Goal: Task Accomplishment & Management: Use online tool/utility

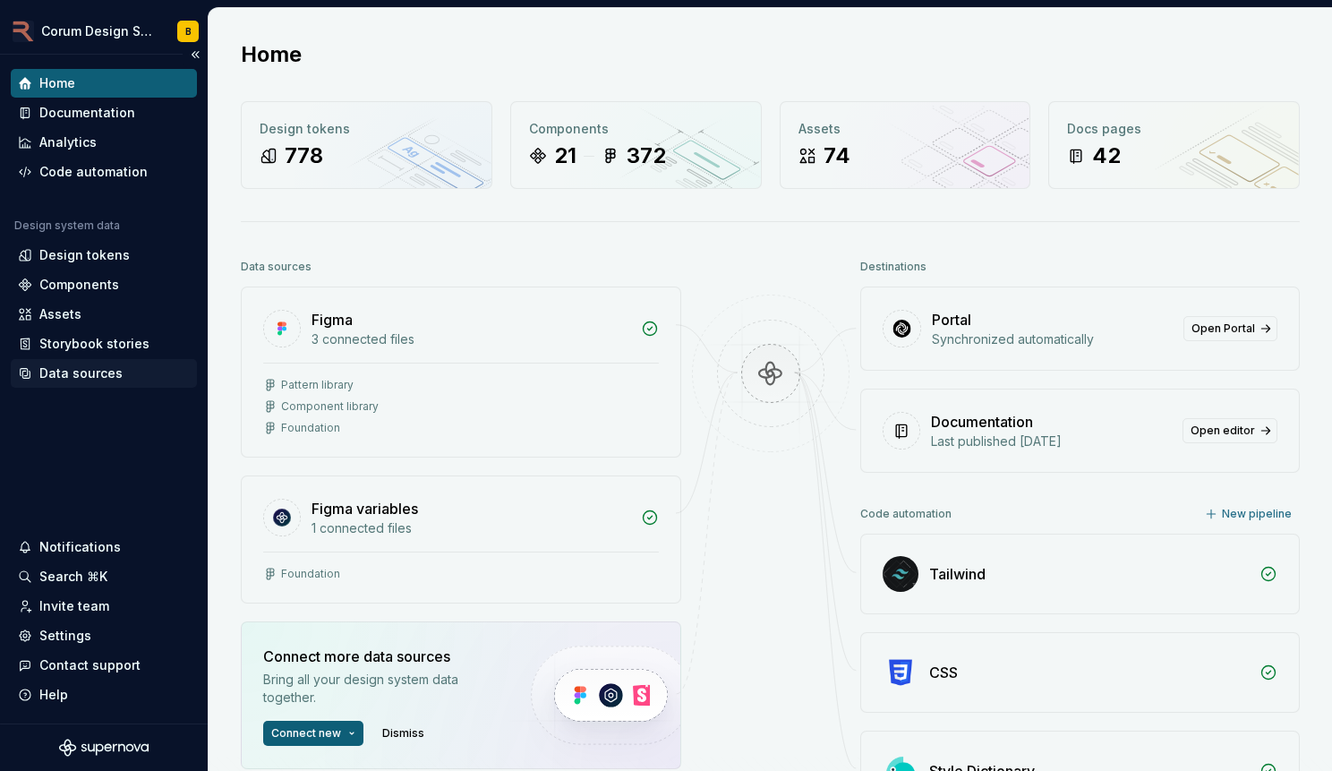
click at [107, 364] on div "Data sources" at bounding box center [80, 373] width 83 height 18
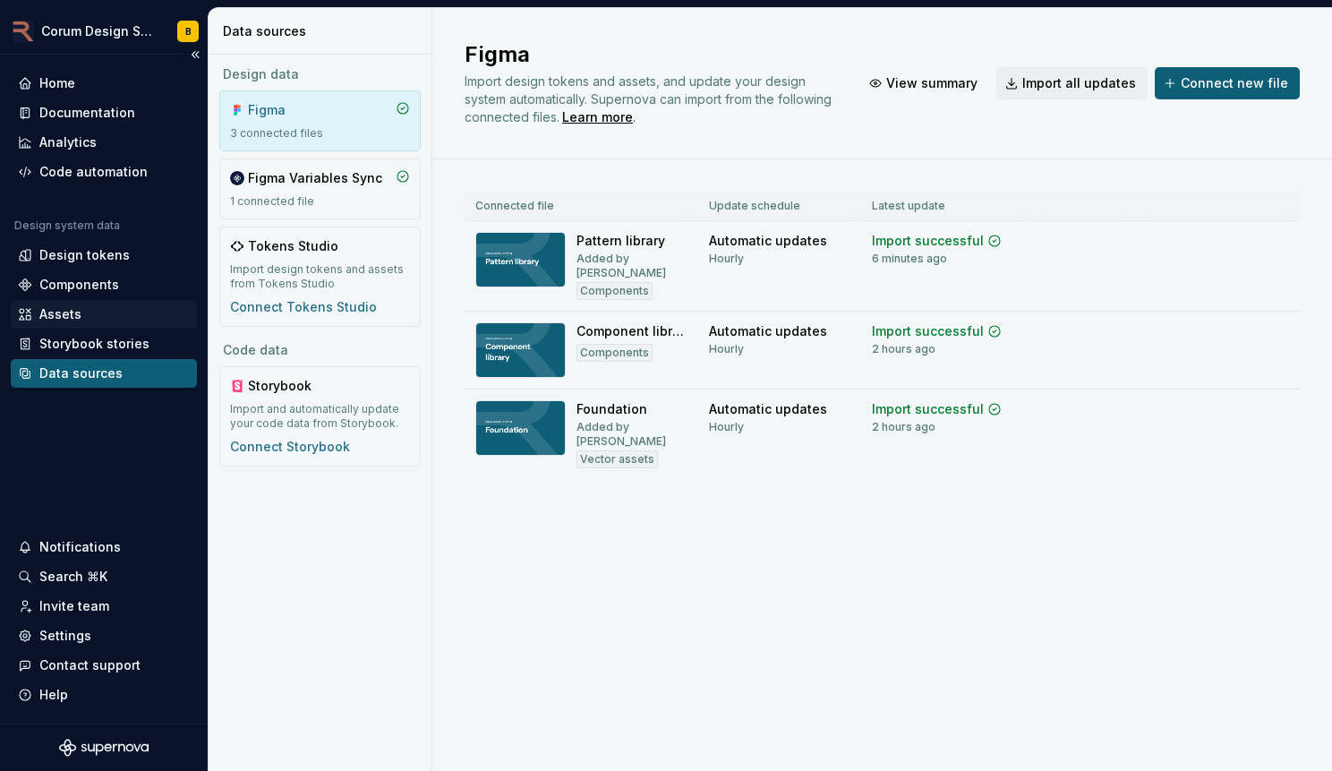
click at [55, 307] on div "Assets" at bounding box center [60, 314] width 42 height 18
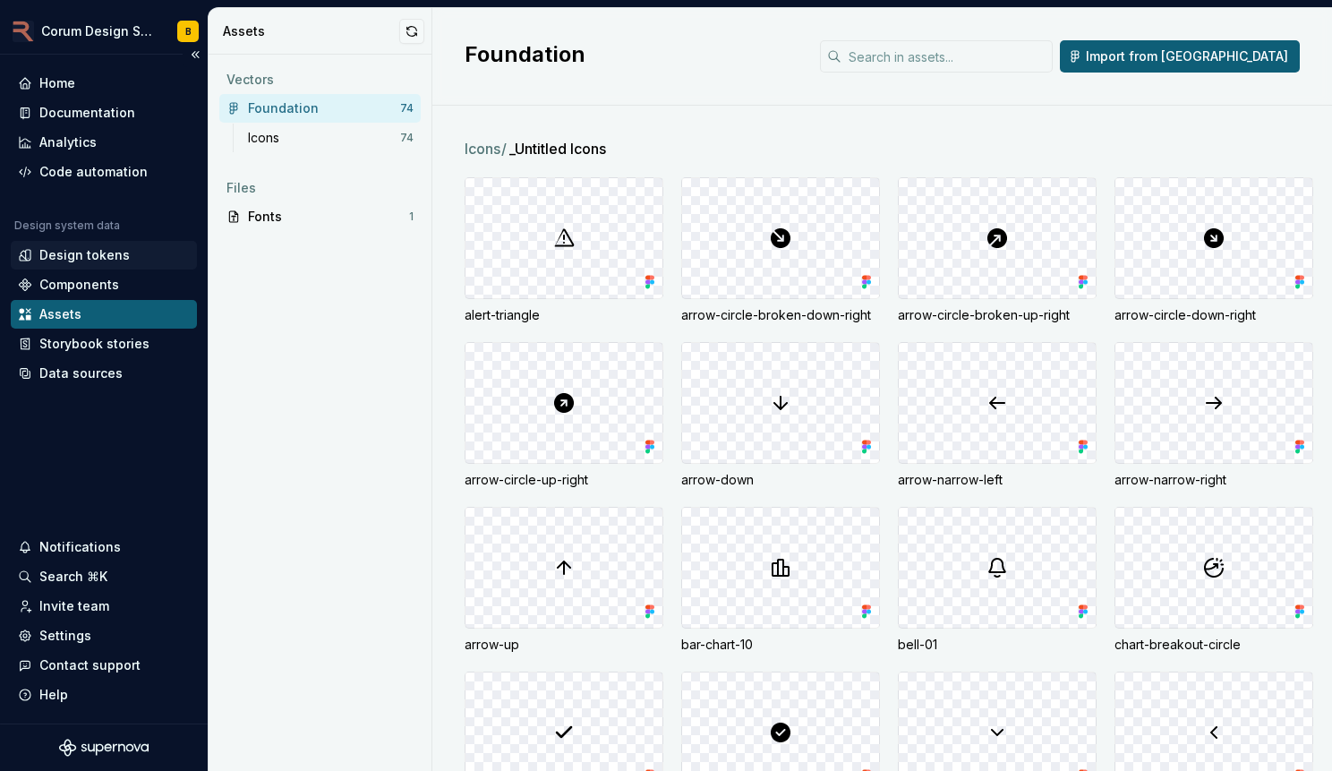
click at [106, 249] on div "Design tokens" at bounding box center [84, 255] width 90 height 18
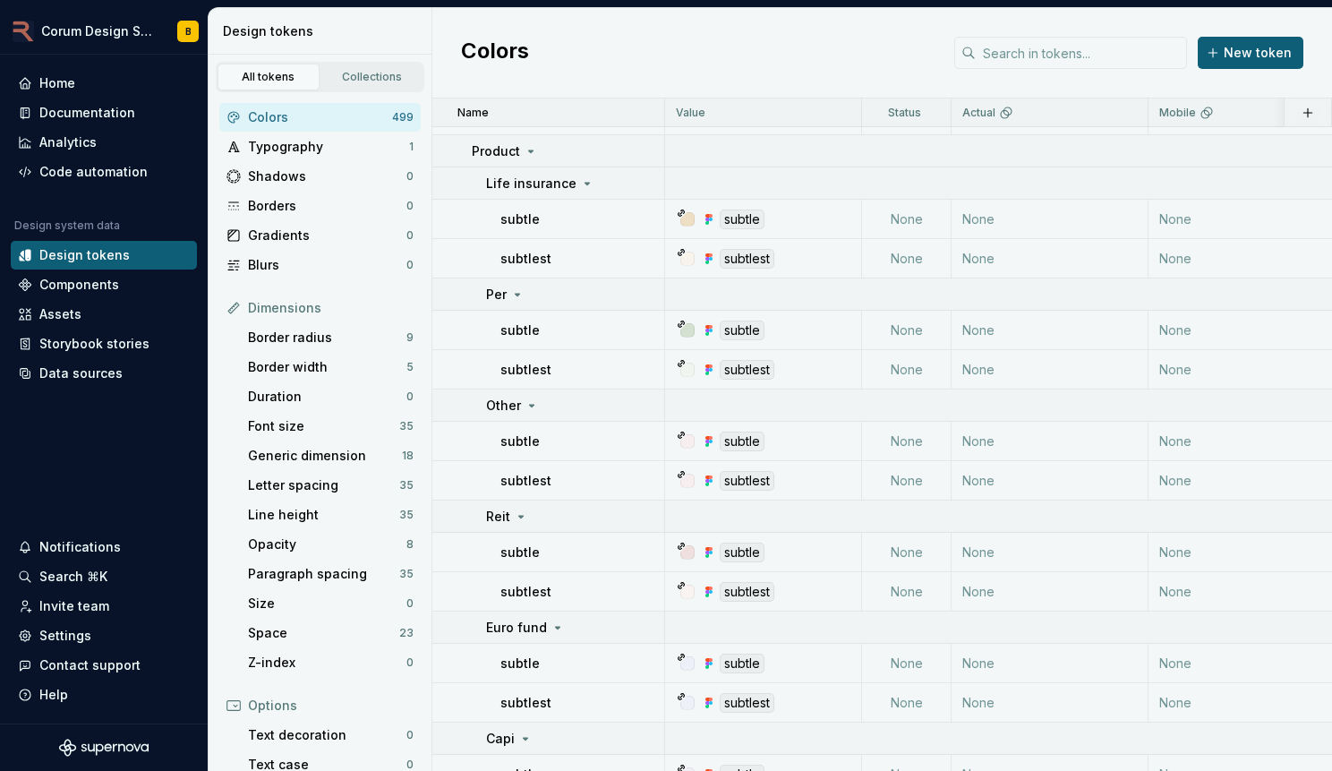
scroll to position [2249, 0]
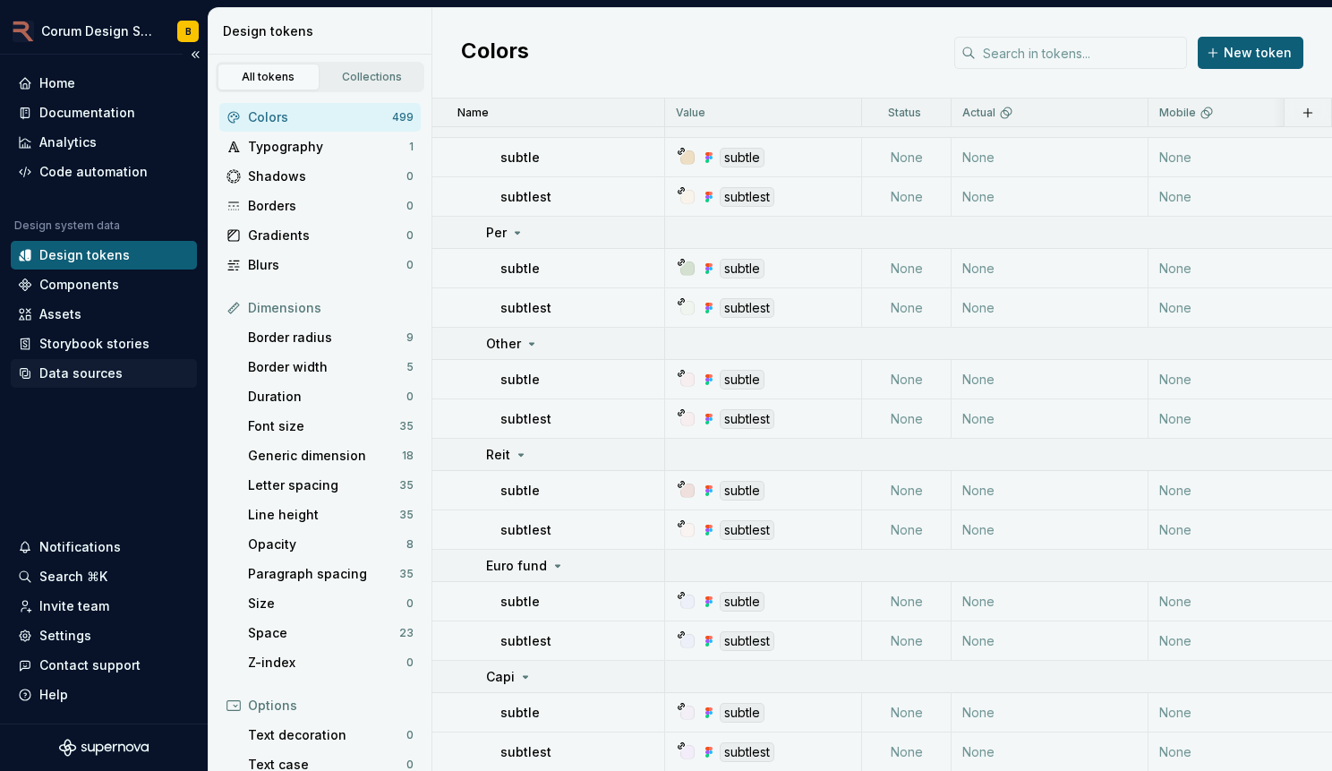
click at [95, 365] on div "Data sources" at bounding box center [80, 373] width 83 height 18
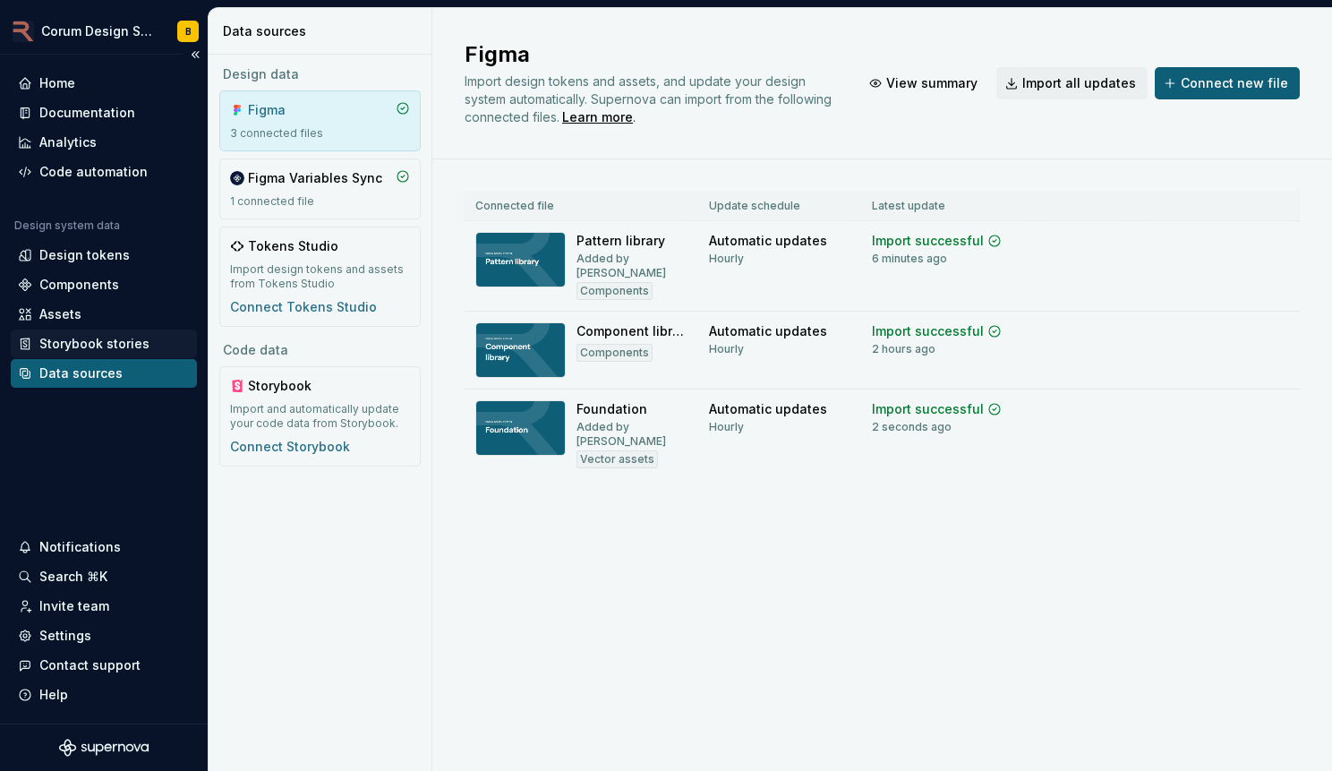
click at [110, 344] on div "Storybook stories" at bounding box center [94, 344] width 110 height 18
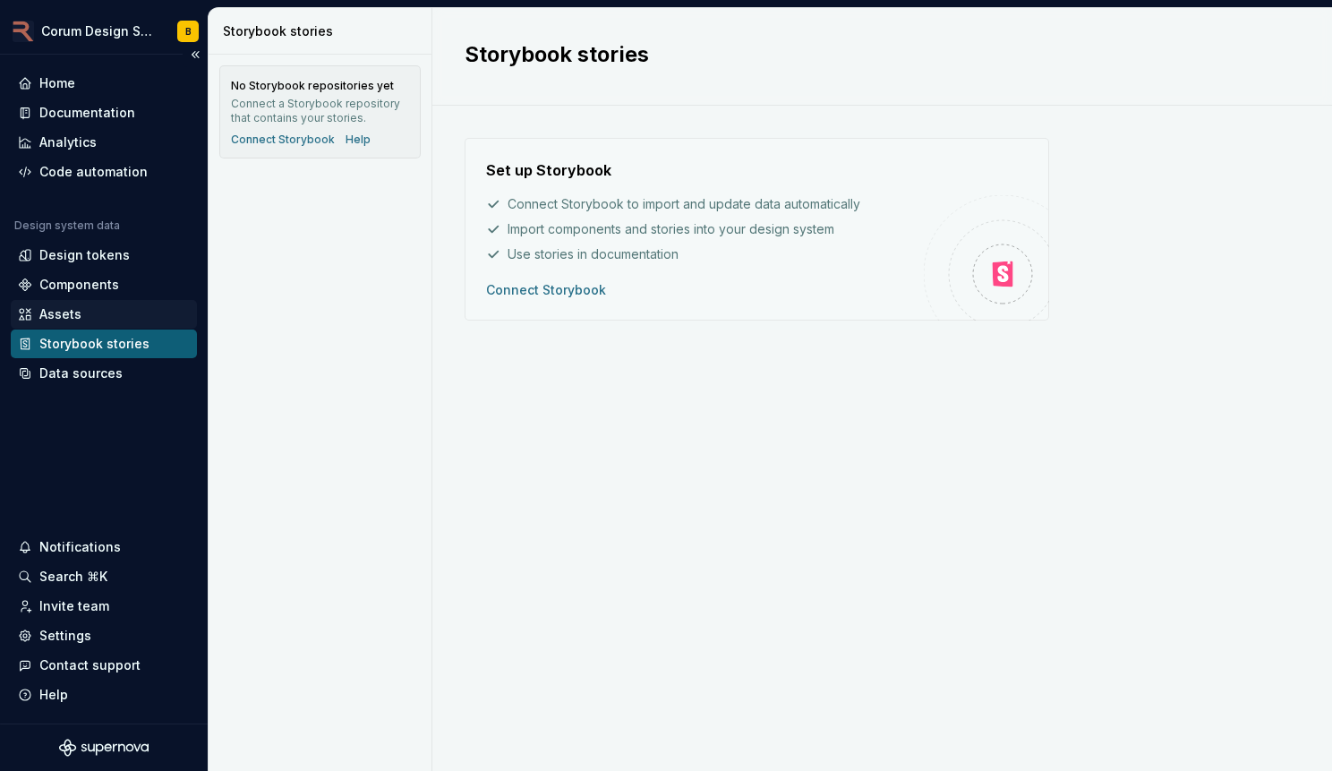
click at [96, 318] on div "Assets" at bounding box center [104, 314] width 172 height 18
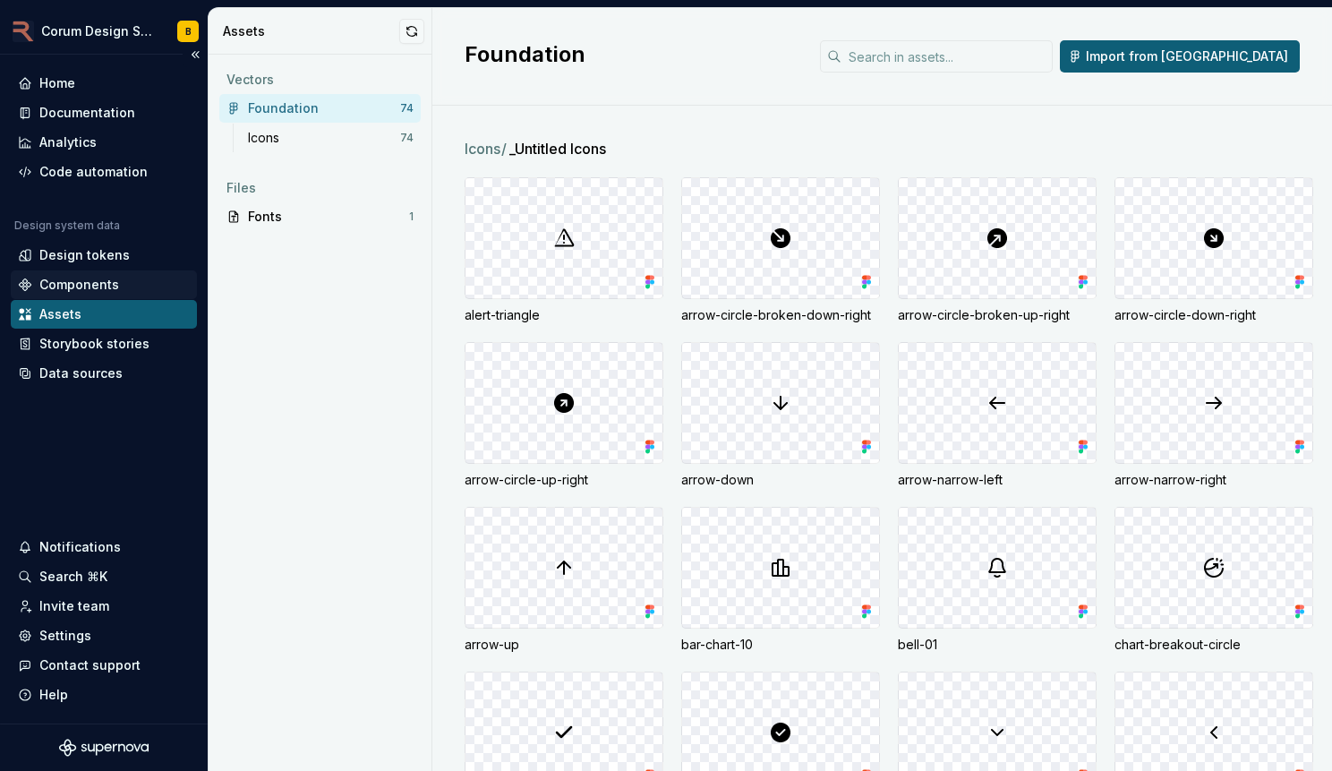
click at [116, 289] on div "Components" at bounding box center [104, 285] width 172 height 18
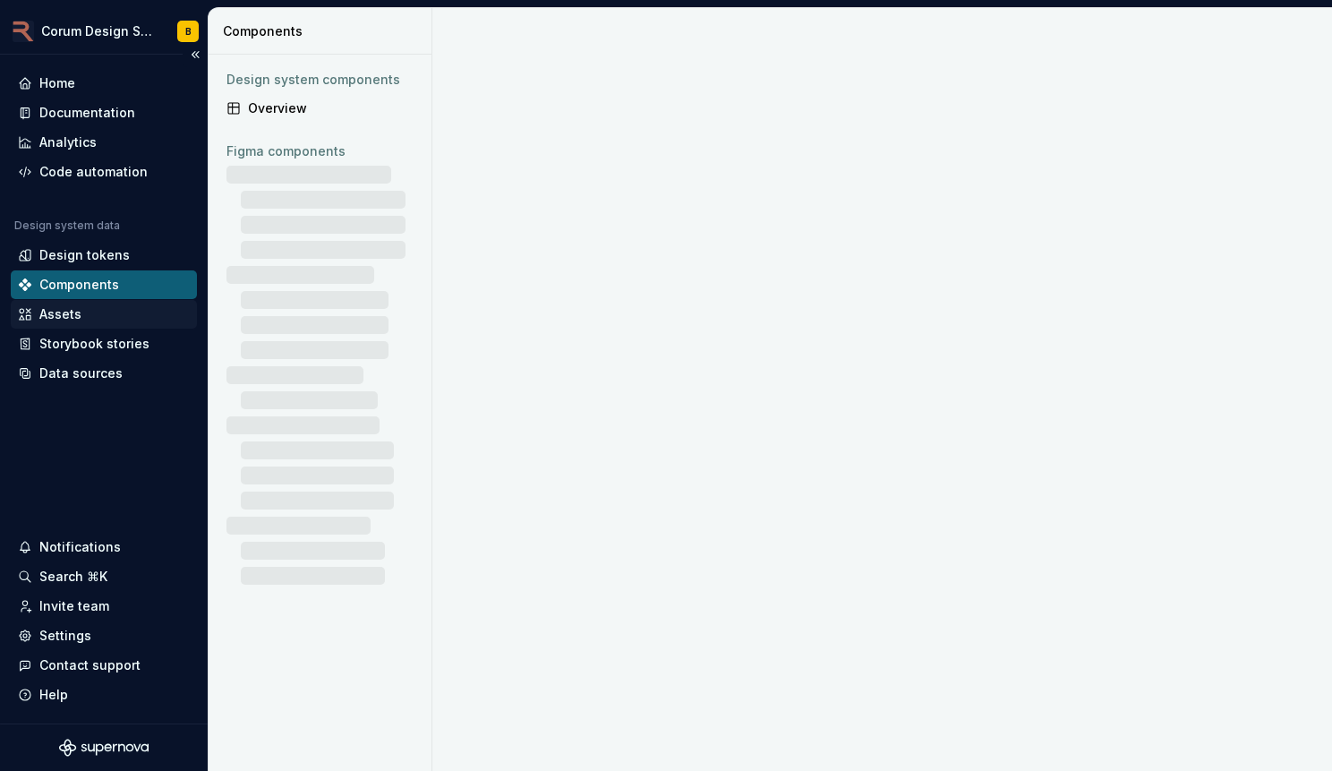
click at [105, 323] on div "Assets" at bounding box center [104, 314] width 186 height 29
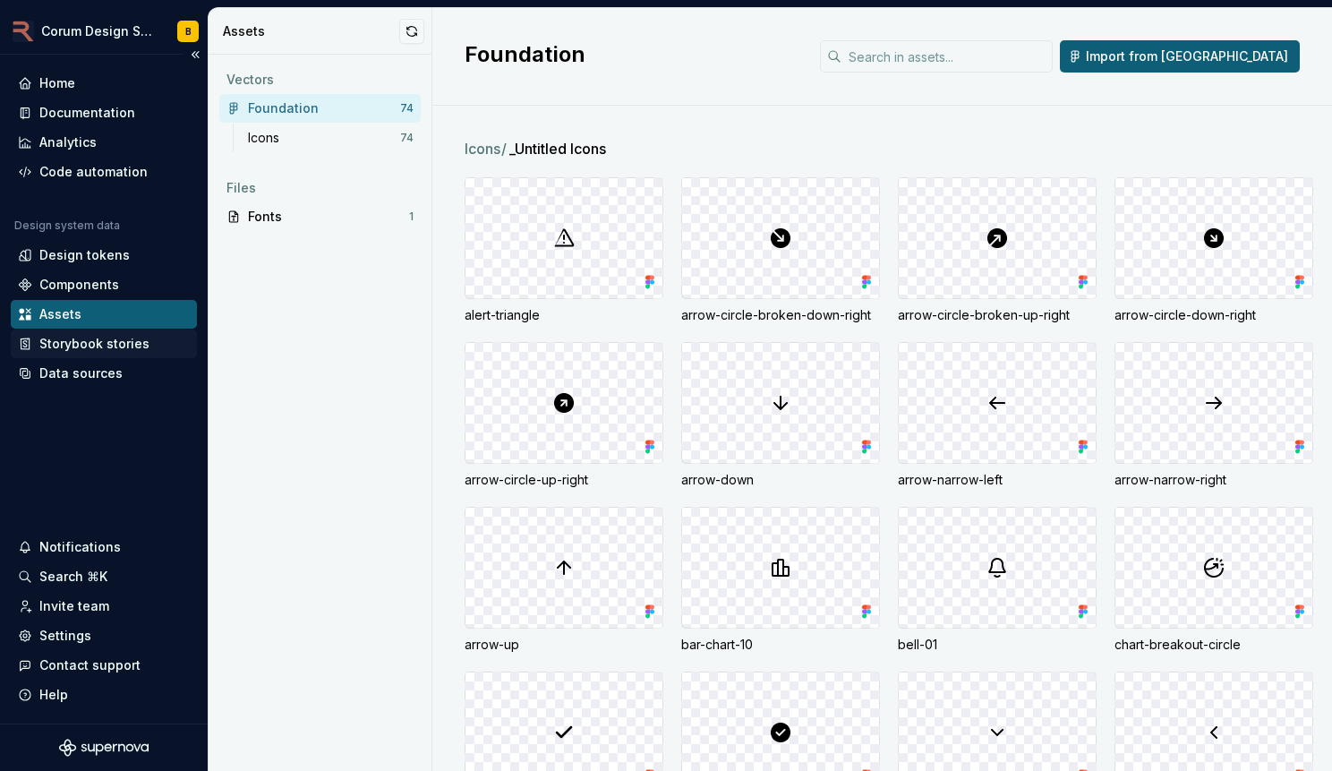
click at [109, 348] on div "Storybook stories" at bounding box center [94, 344] width 110 height 18
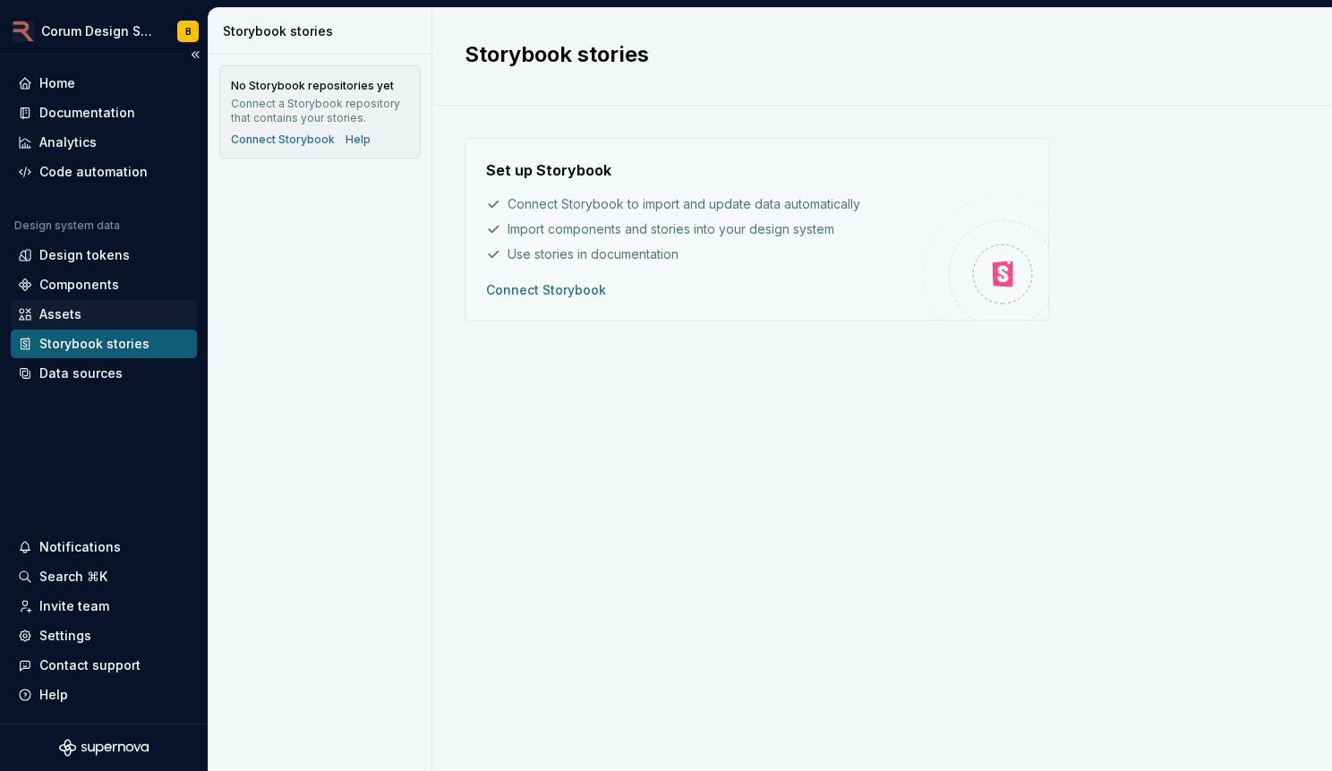
click at [72, 305] on div "Assets" at bounding box center [60, 314] width 42 height 18
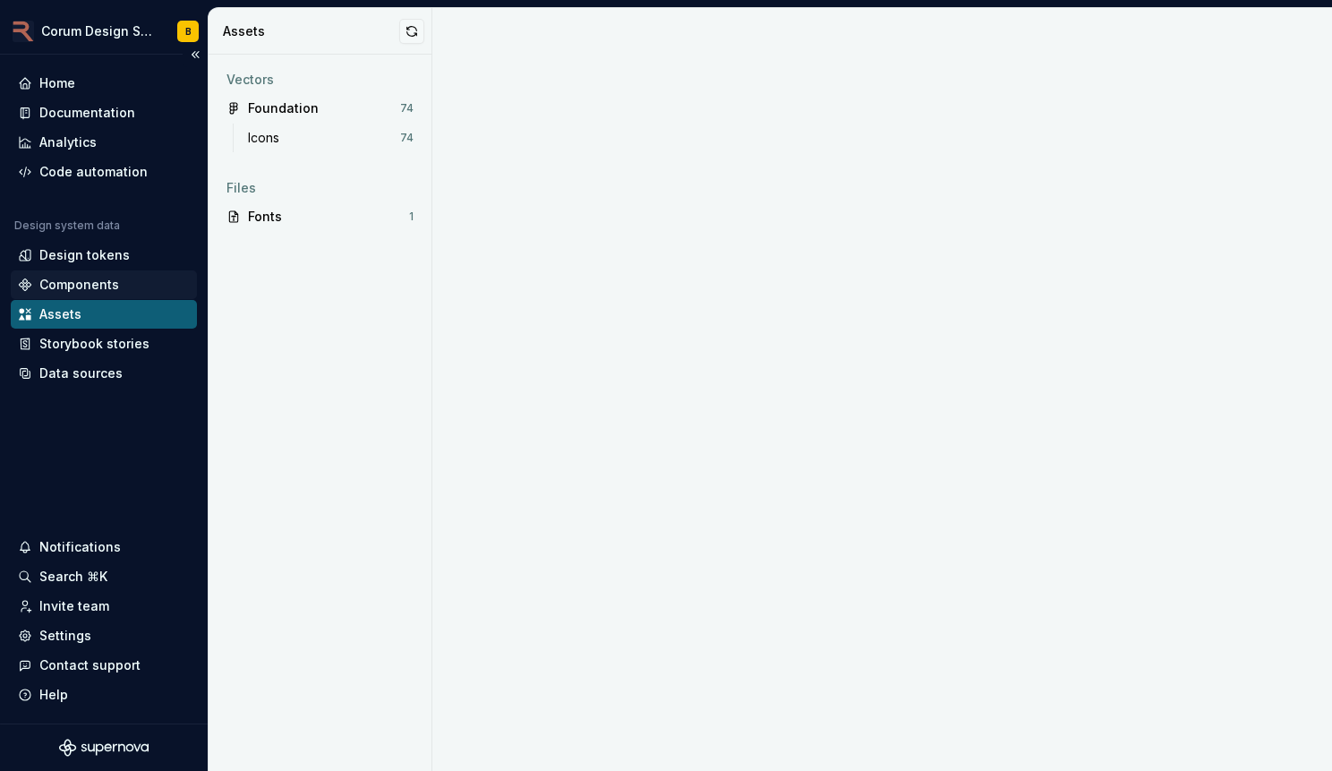
click at [107, 289] on div "Components" at bounding box center [79, 285] width 80 height 18
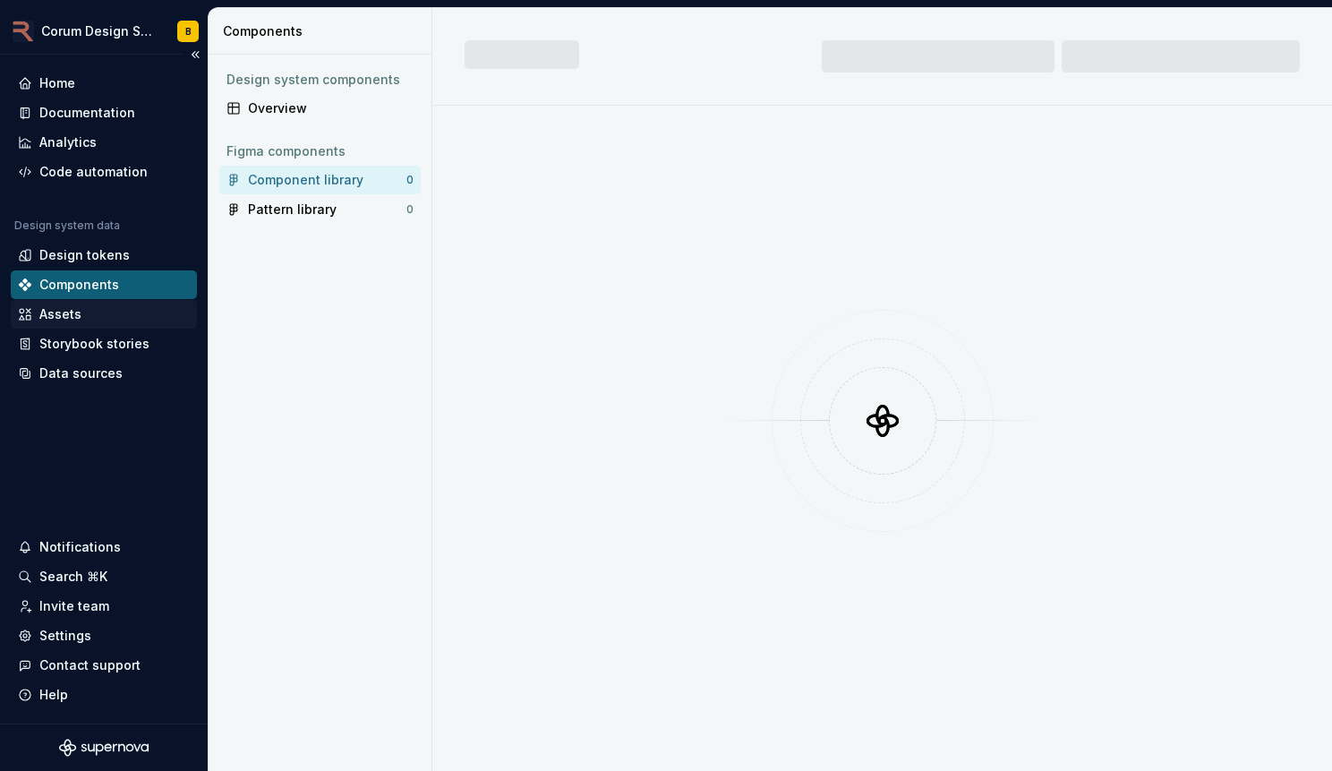
click at [116, 311] on div "Assets" at bounding box center [104, 314] width 172 height 18
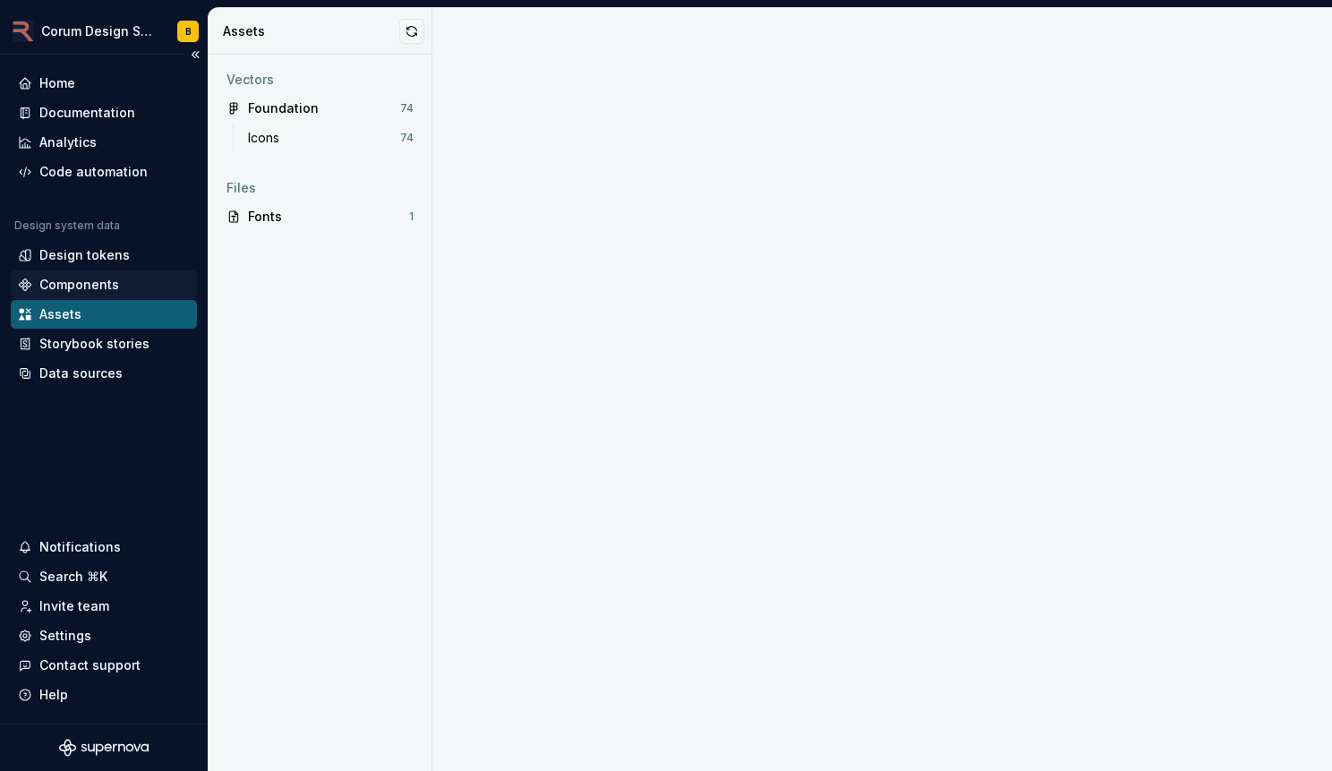
click at [134, 292] on div "Components" at bounding box center [104, 285] width 172 height 18
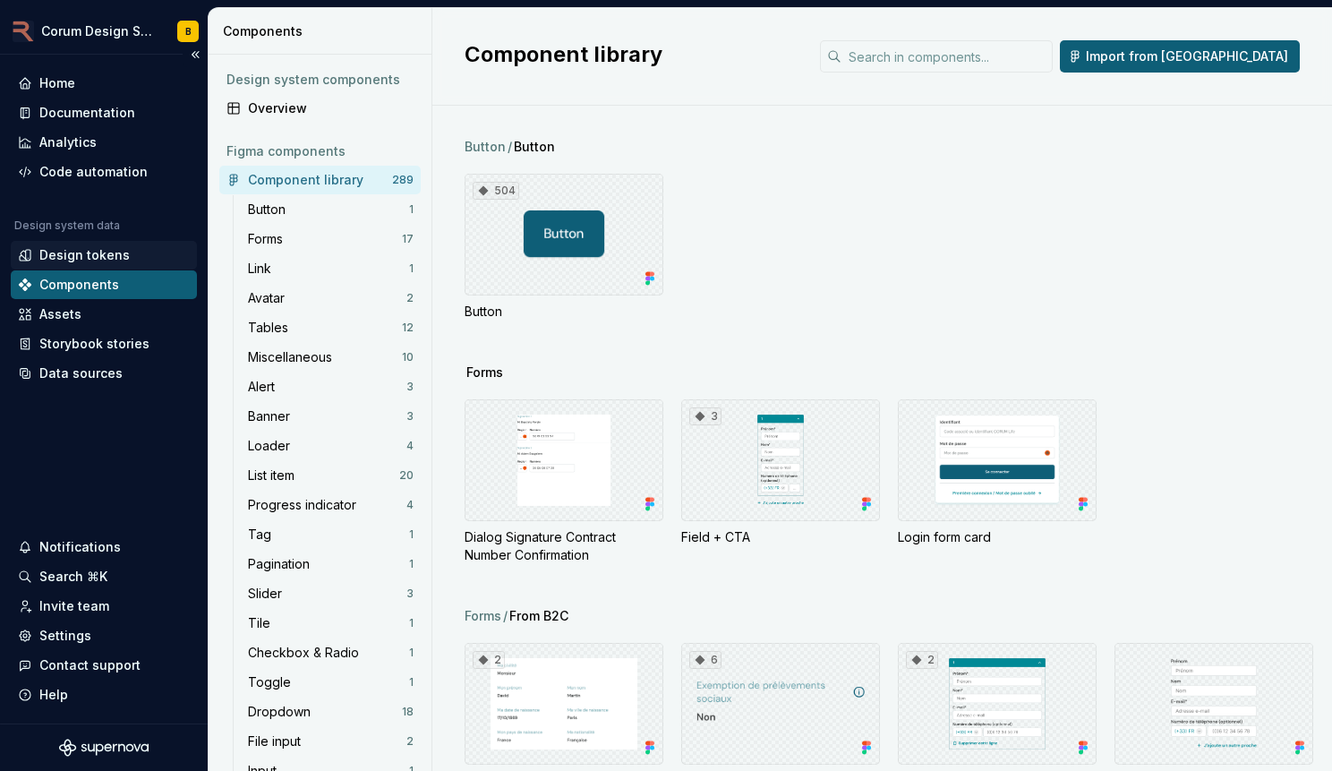
click at [139, 254] on div "Design tokens" at bounding box center [104, 255] width 172 height 18
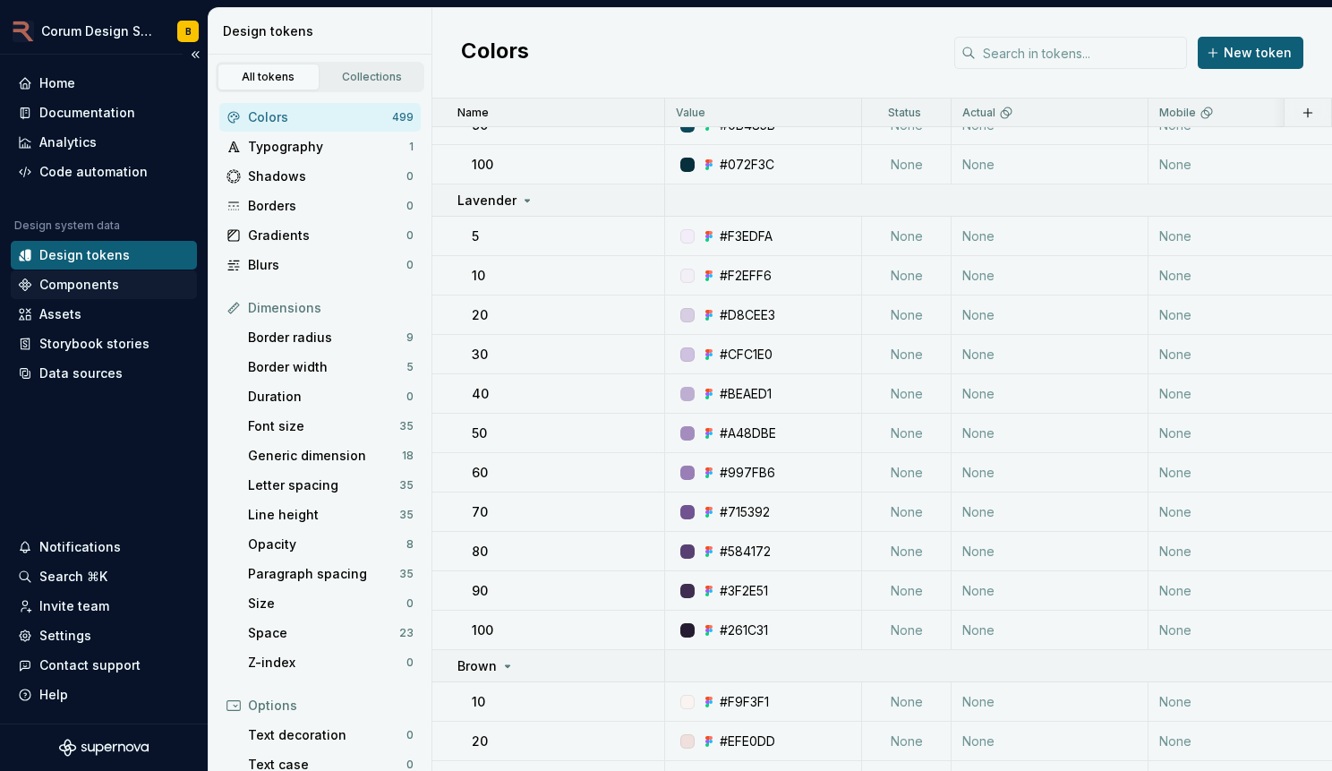
click at [81, 286] on div "Components" at bounding box center [79, 285] width 80 height 18
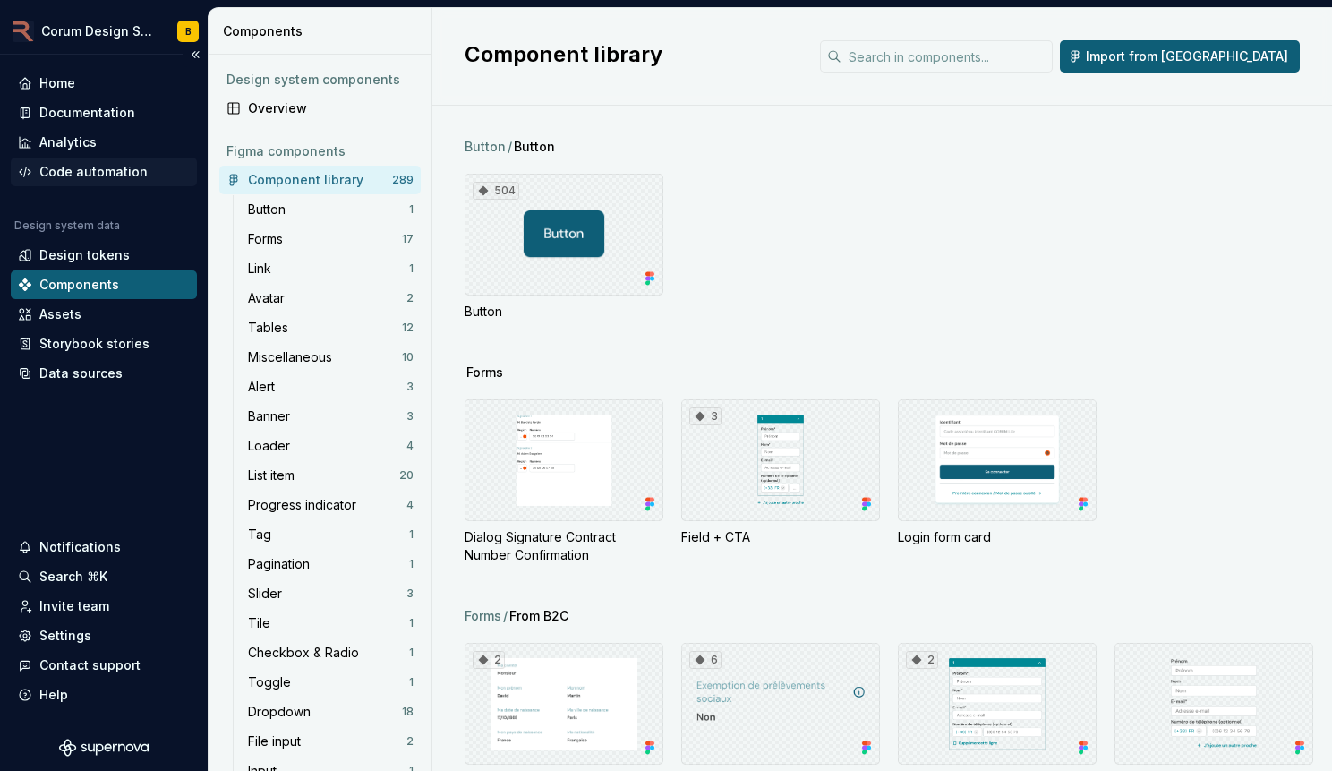
click at [109, 160] on div "Code automation" at bounding box center [104, 172] width 186 height 29
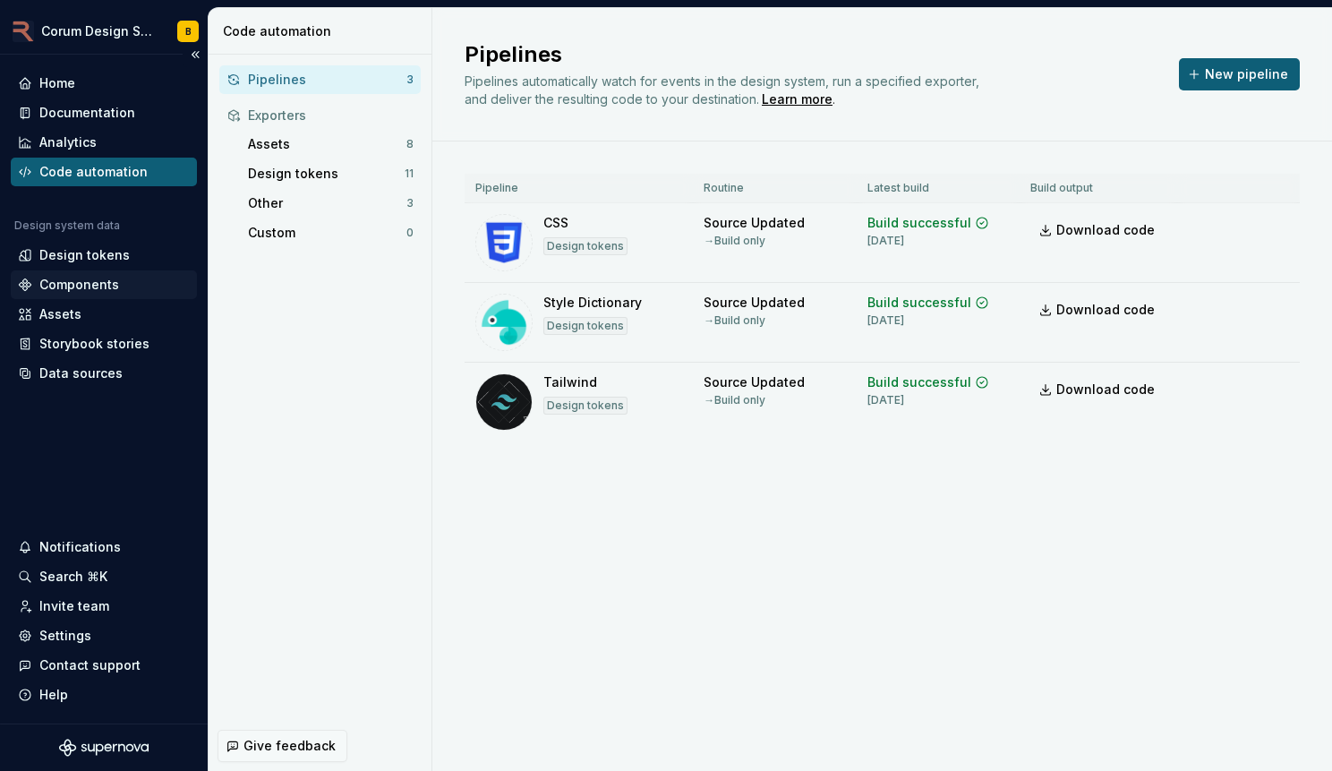
click at [108, 287] on div "Components" at bounding box center [79, 285] width 80 height 18
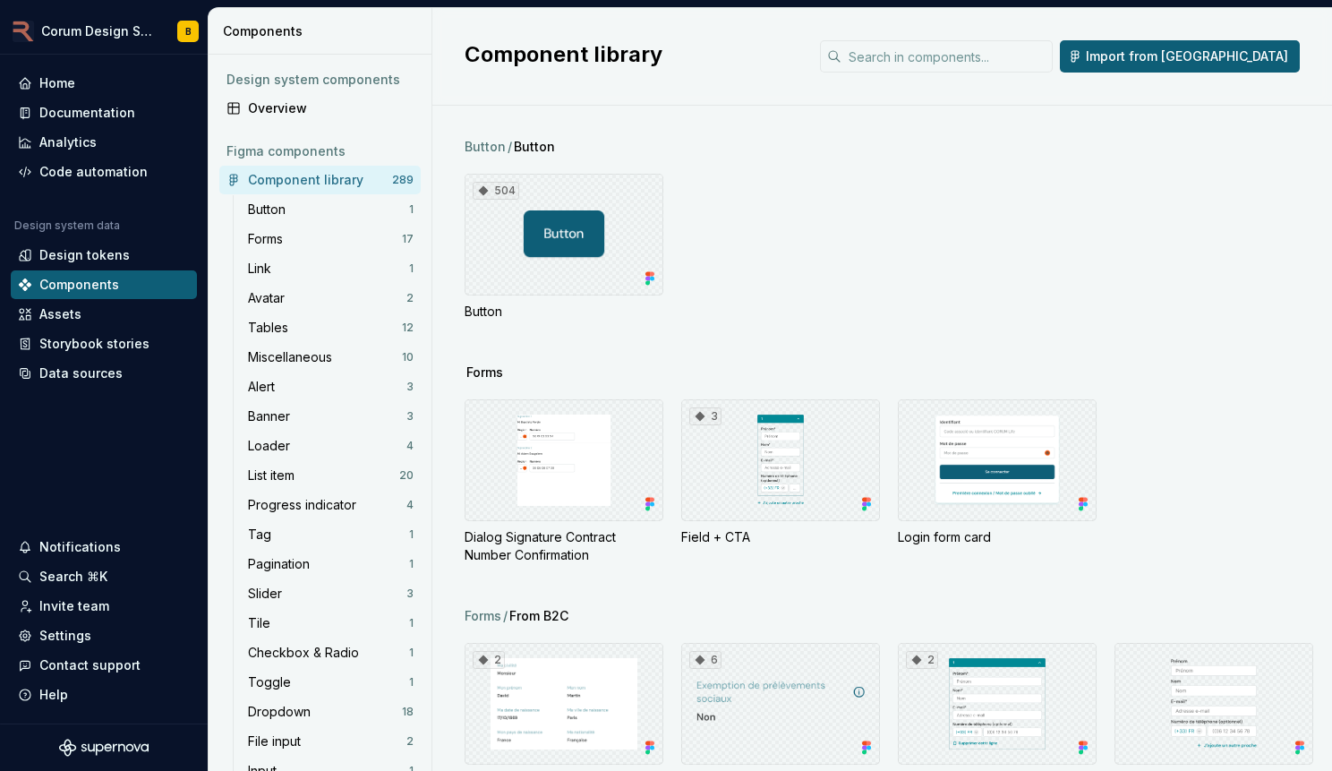
click at [1021, 366] on div "Forms" at bounding box center [899, 373] width 868 height 18
click at [121, 255] on div "Design tokens" at bounding box center [84, 255] width 90 height 18
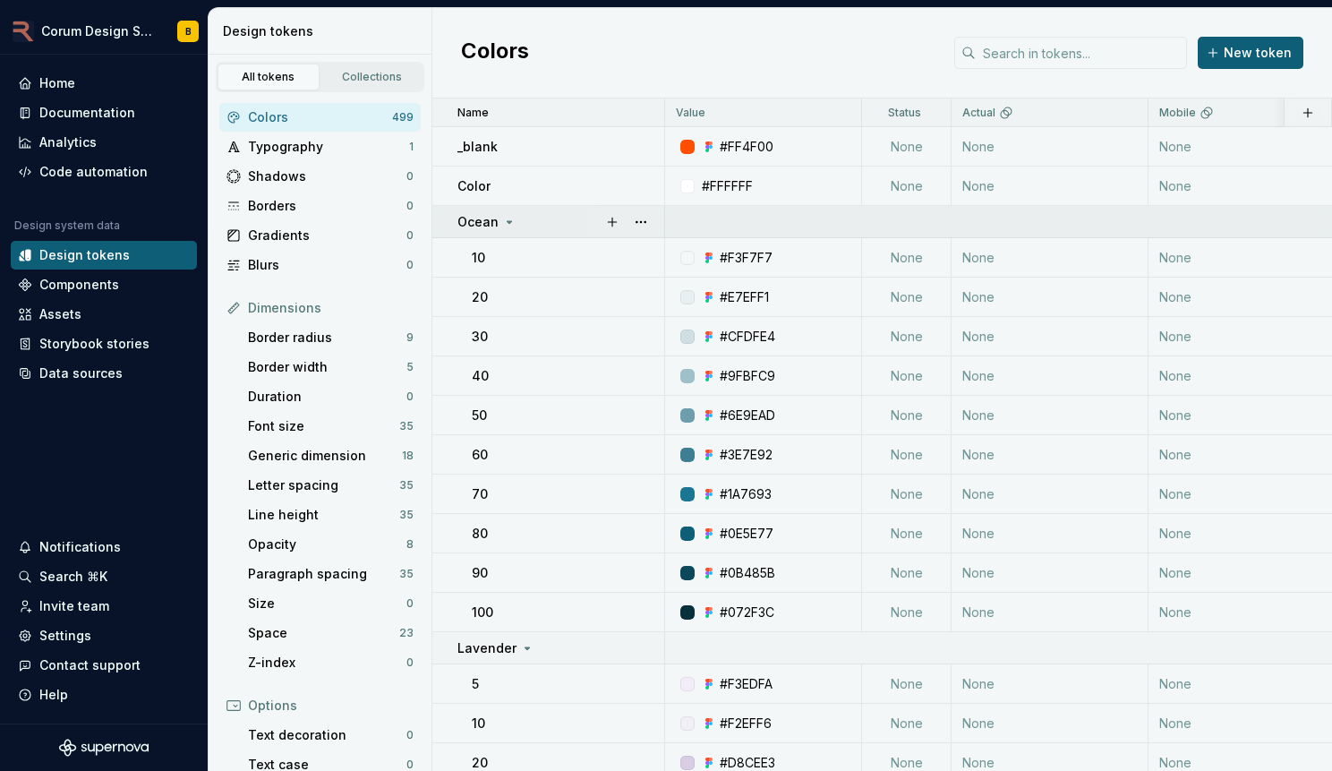
click at [518, 220] on div "Ocean" at bounding box center [561, 222] width 206 height 18
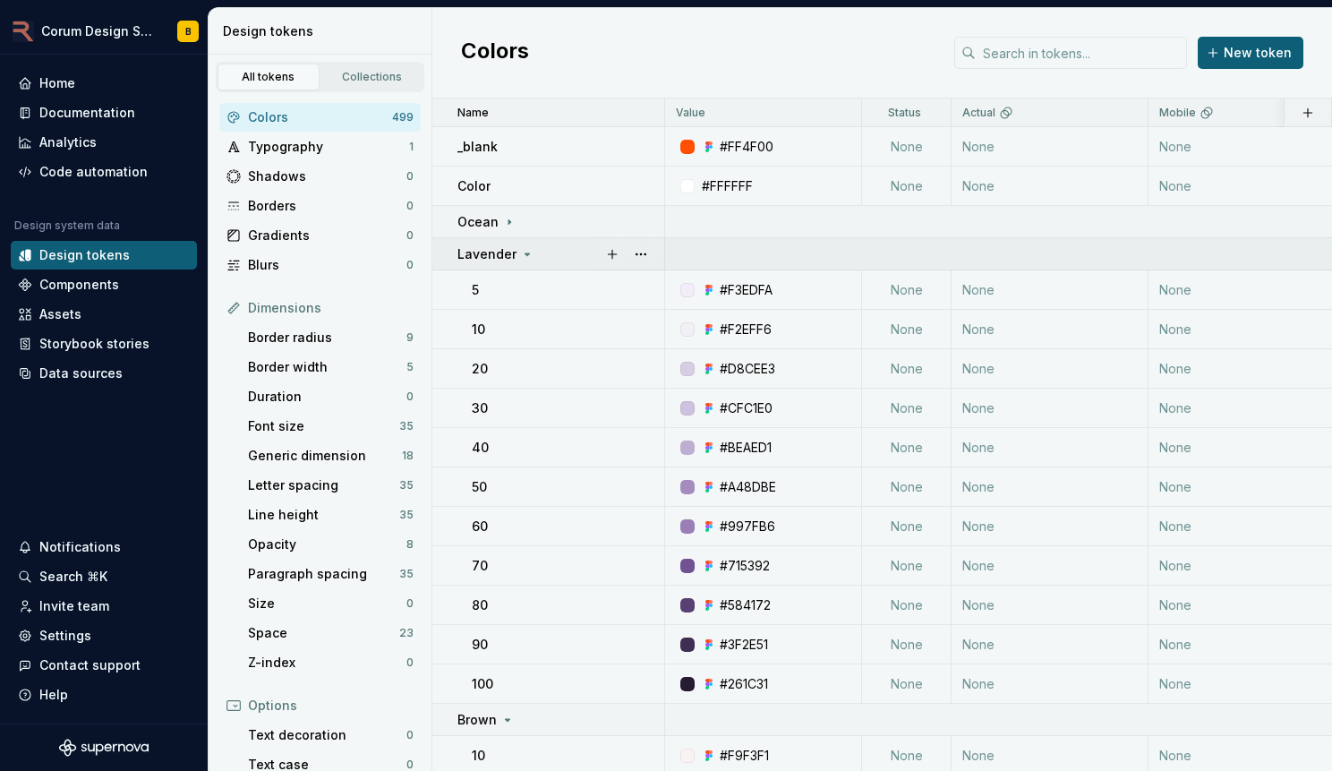
click at [534, 252] on div "Lavender" at bounding box center [561, 254] width 206 height 18
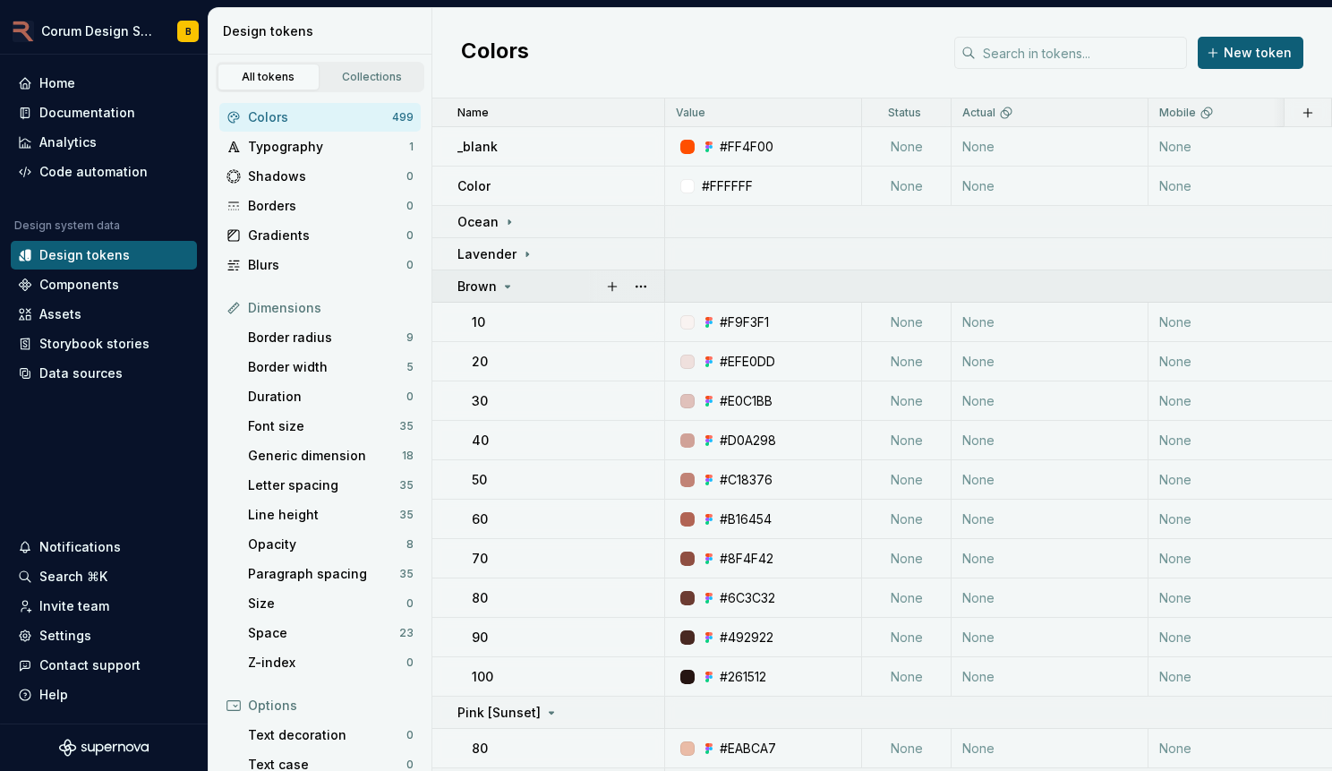
click at [540, 293] on div "Brown" at bounding box center [561, 287] width 206 height 18
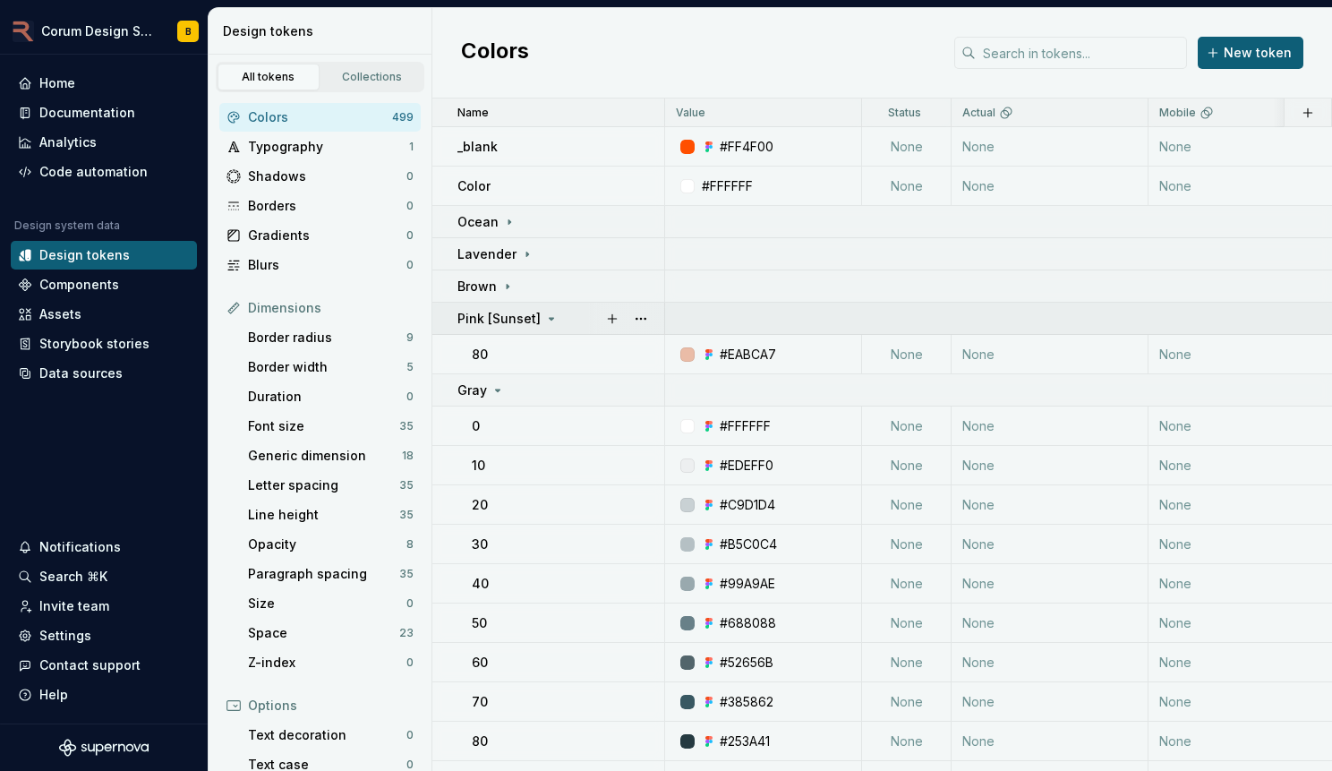
click at [555, 321] on div "Pink [Sunset]" at bounding box center [561, 319] width 206 height 18
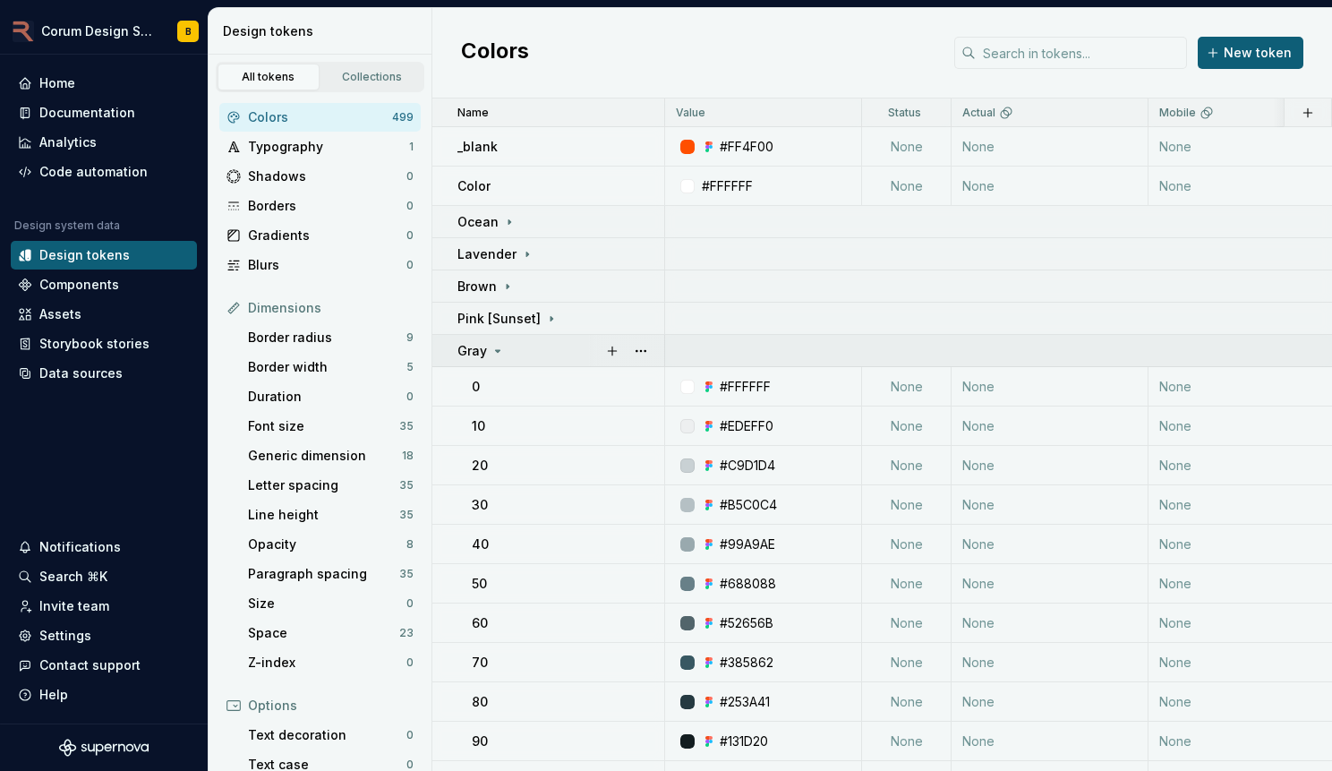
click at [561, 363] on td "Gray" at bounding box center [548, 351] width 233 height 32
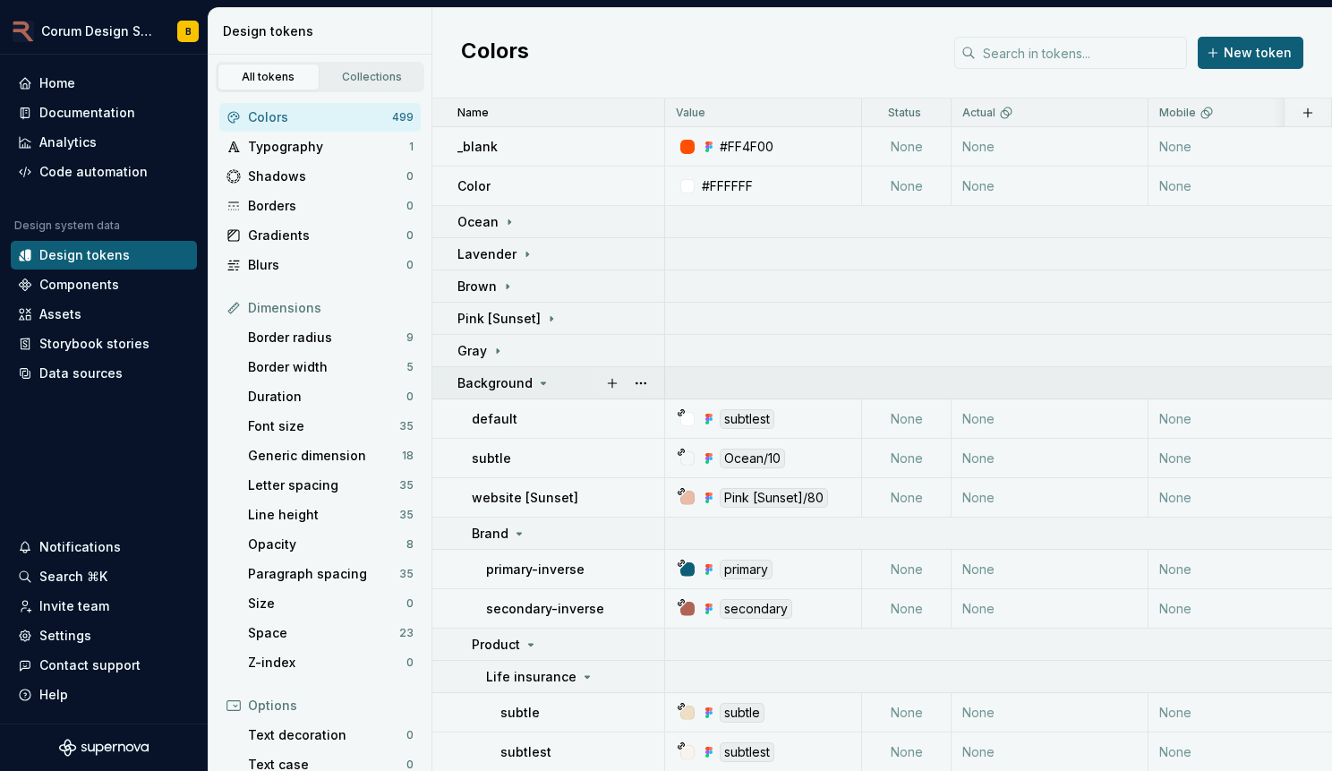
click at [559, 375] on div "Background" at bounding box center [561, 383] width 206 height 18
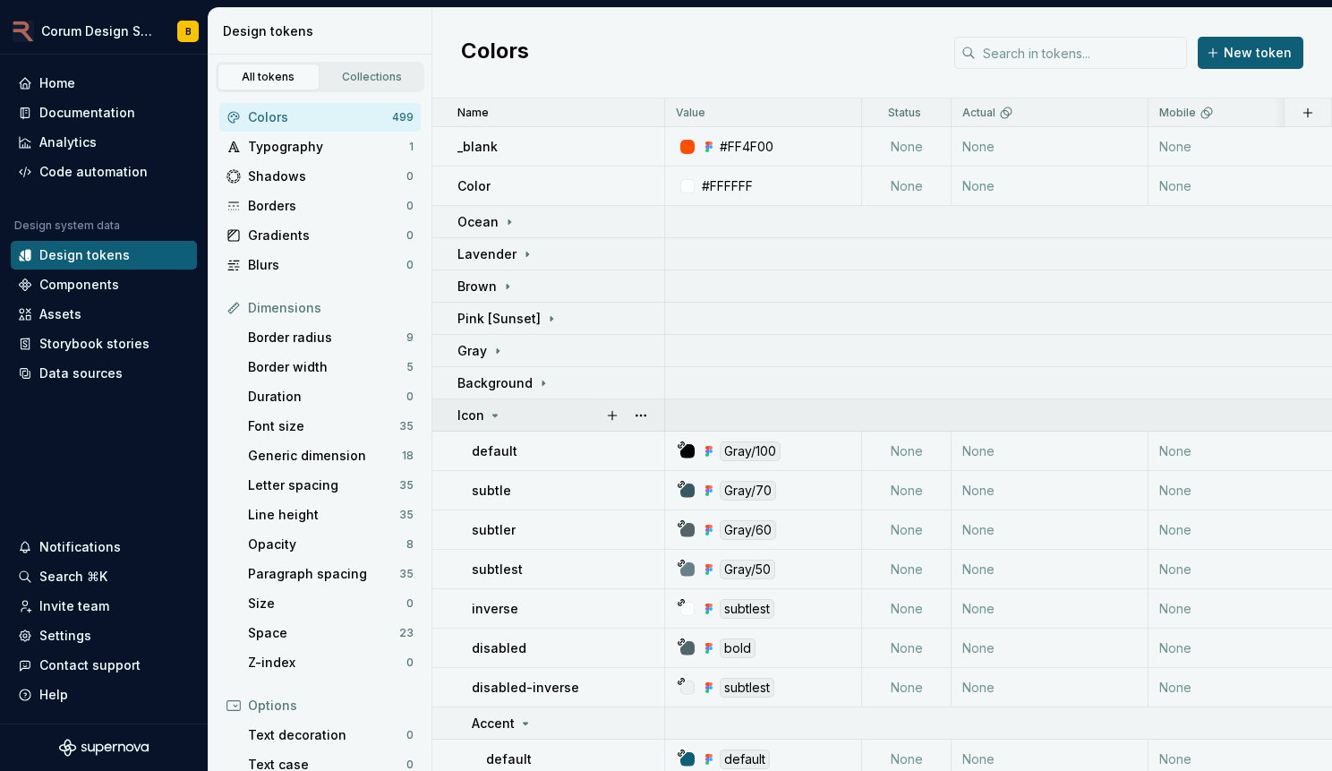
click at [564, 419] on div "Icon" at bounding box center [561, 416] width 206 height 18
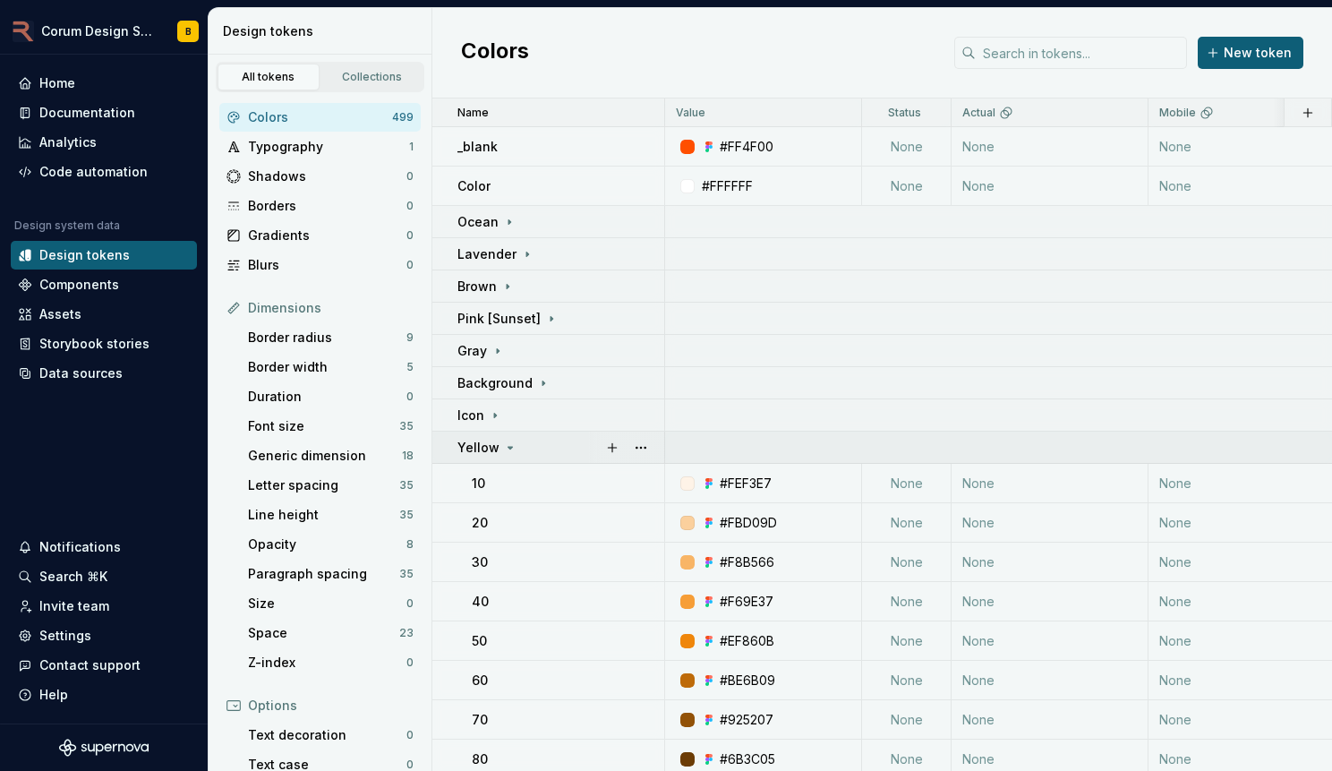
click at [561, 449] on div "Yellow" at bounding box center [561, 448] width 206 height 18
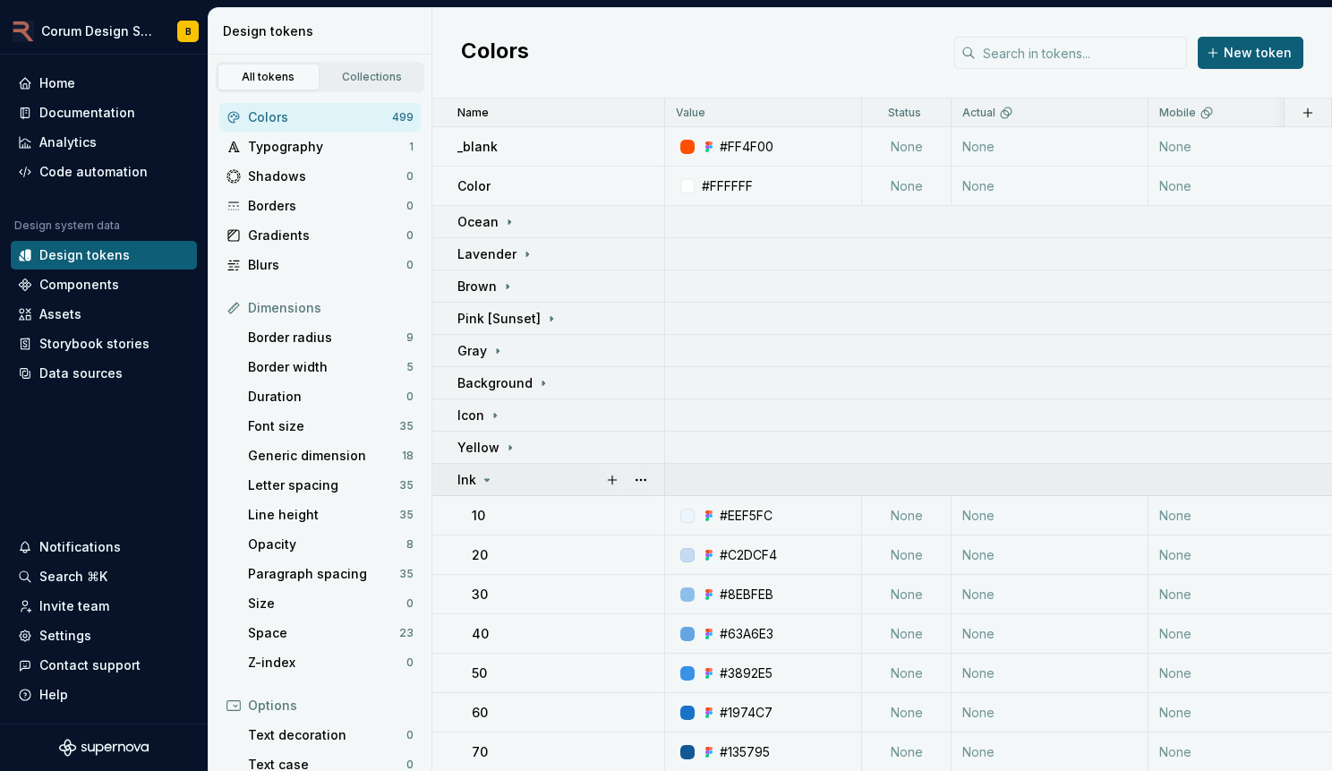
click at [558, 483] on div "Ink" at bounding box center [561, 480] width 206 height 18
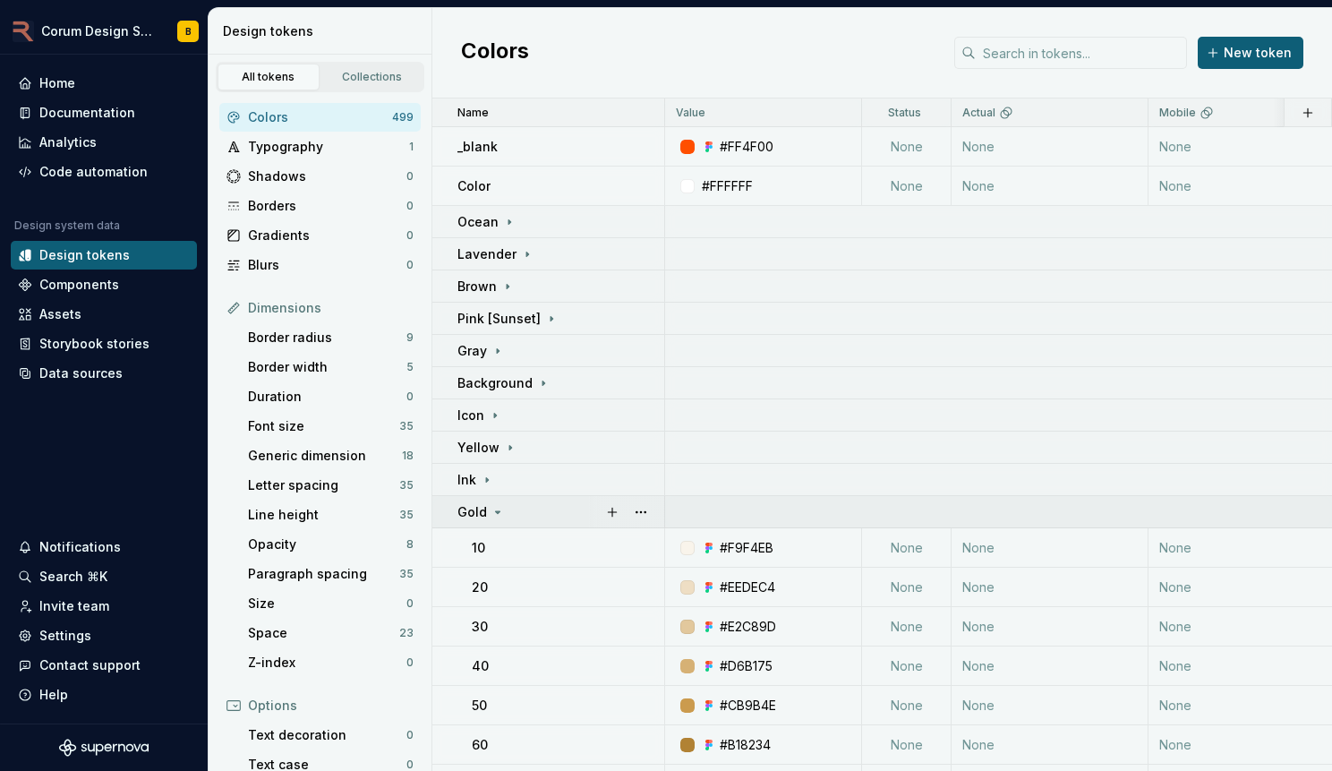
click at [549, 520] on td "Gold" at bounding box center [548, 512] width 233 height 32
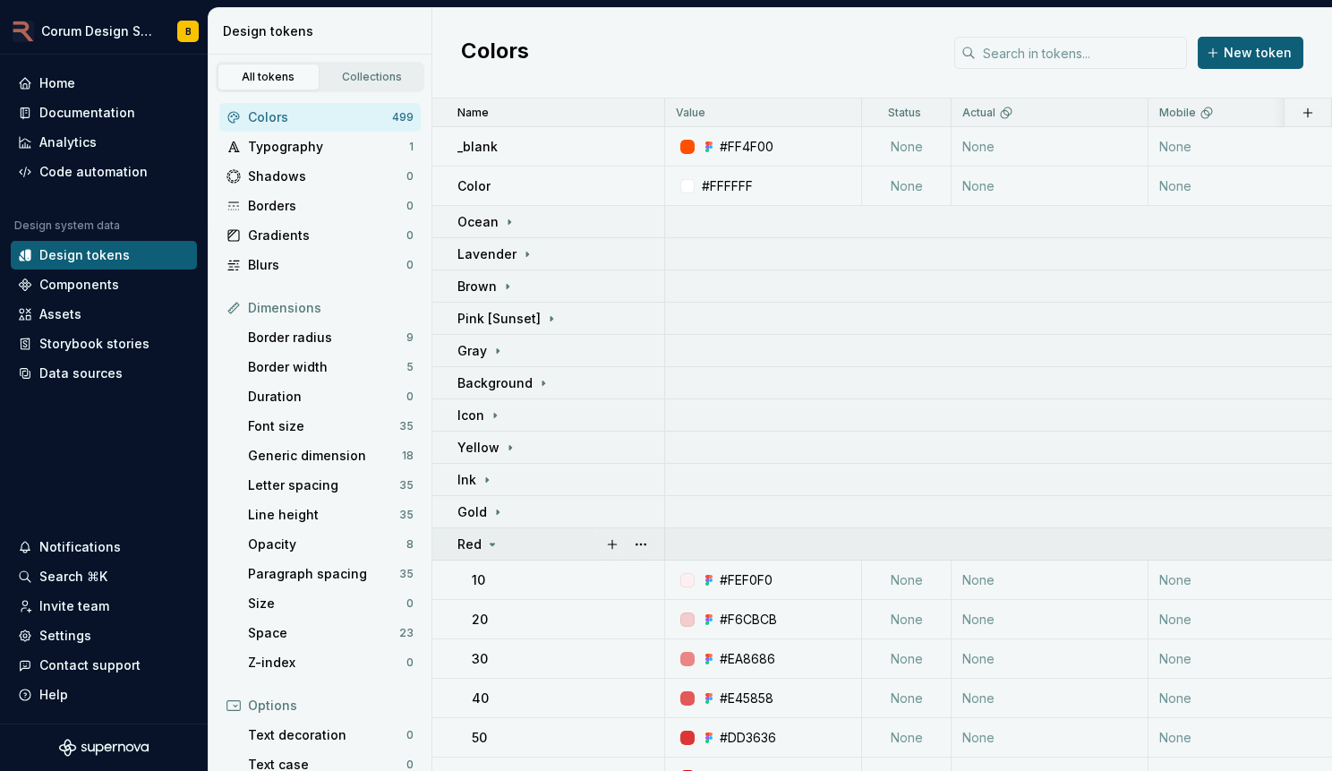
click at [557, 544] on div "Red" at bounding box center [561, 544] width 206 height 18
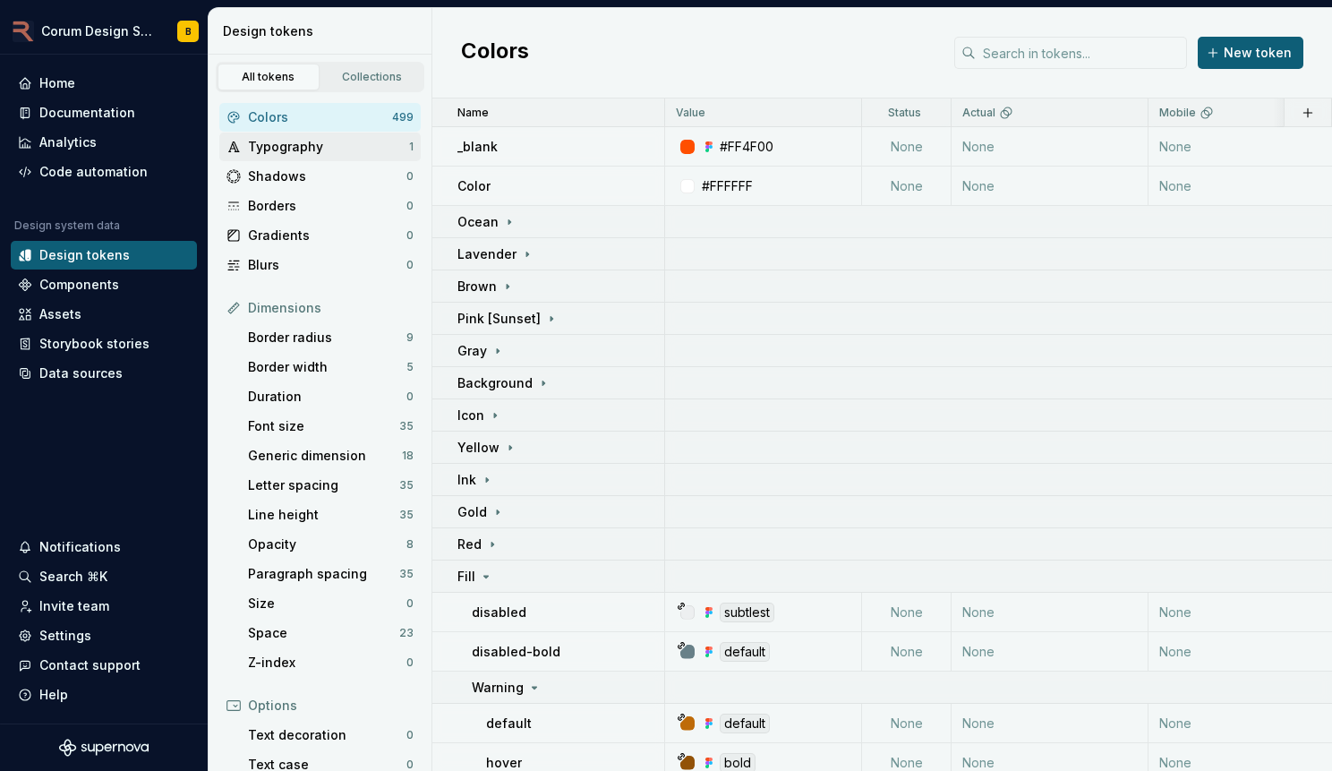
click at [283, 135] on div "Typography 1" at bounding box center [319, 147] width 201 height 29
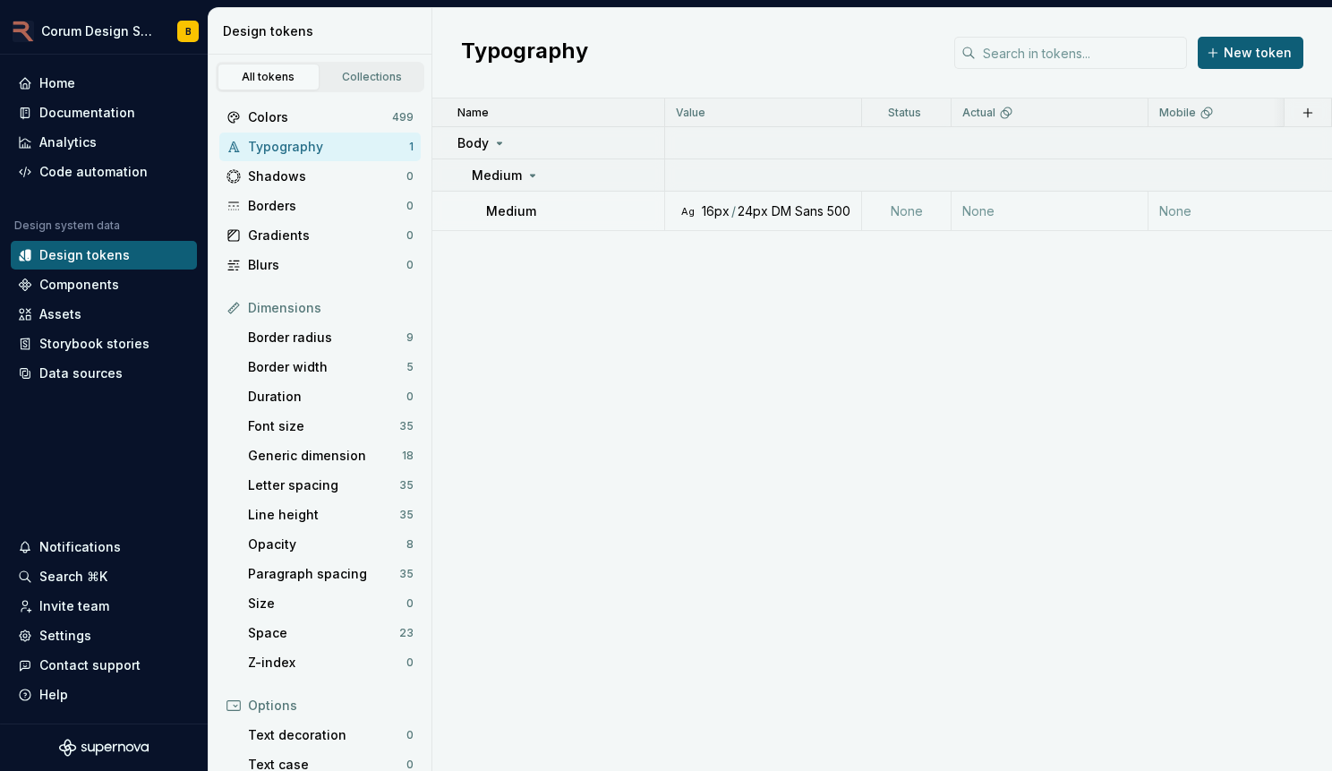
click at [303, 141] on div "Typography" at bounding box center [328, 147] width 161 height 18
click at [309, 108] on div "Colors" at bounding box center [320, 117] width 144 height 18
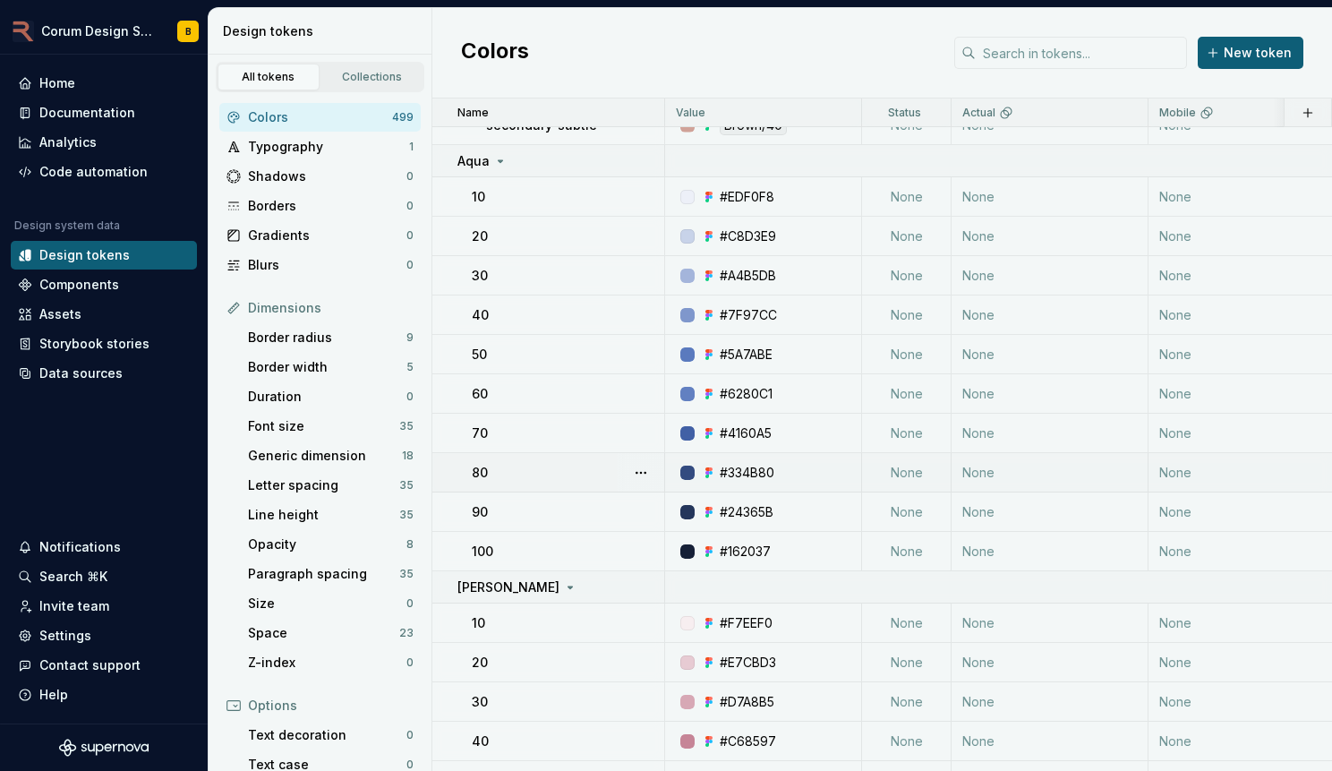
scroll to position [11611, 0]
click at [95, 313] on div "Assets" at bounding box center [104, 314] width 172 height 18
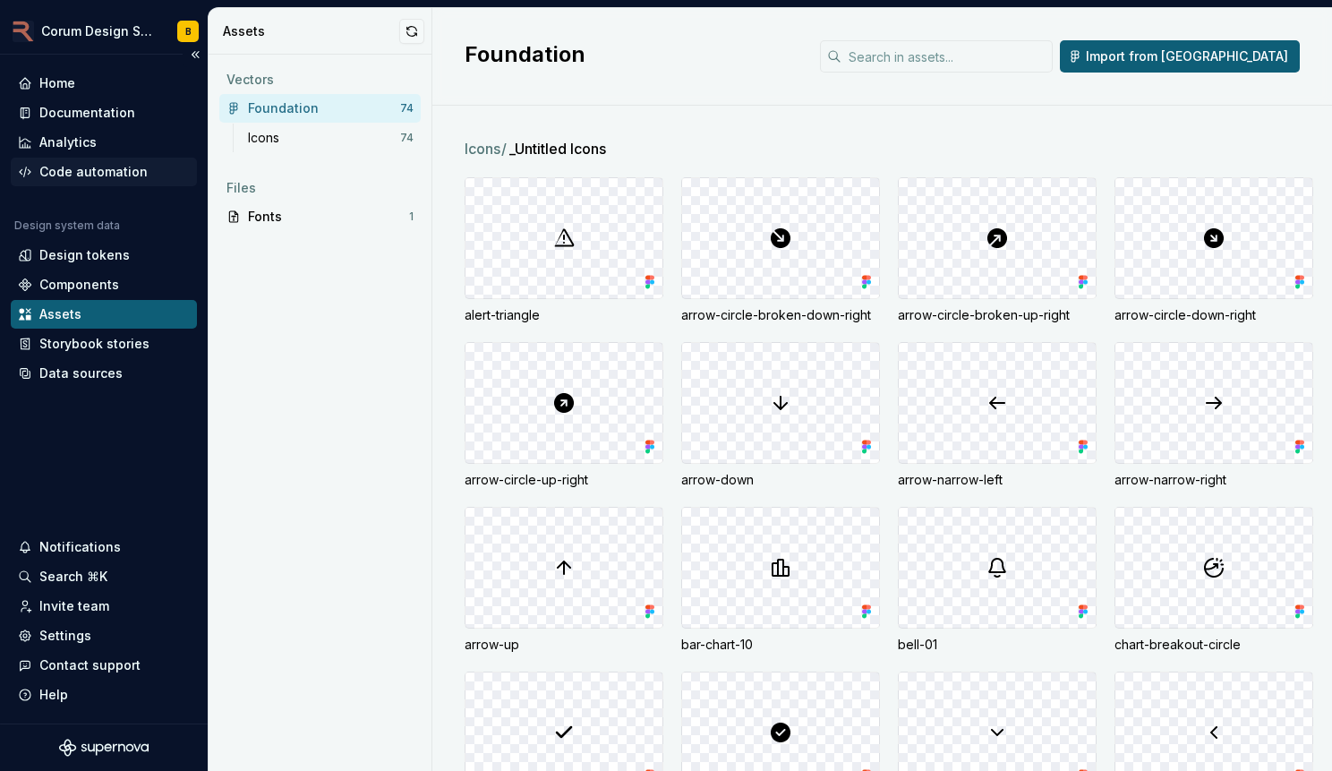
click at [102, 180] on div "Code automation" at bounding box center [104, 172] width 186 height 29
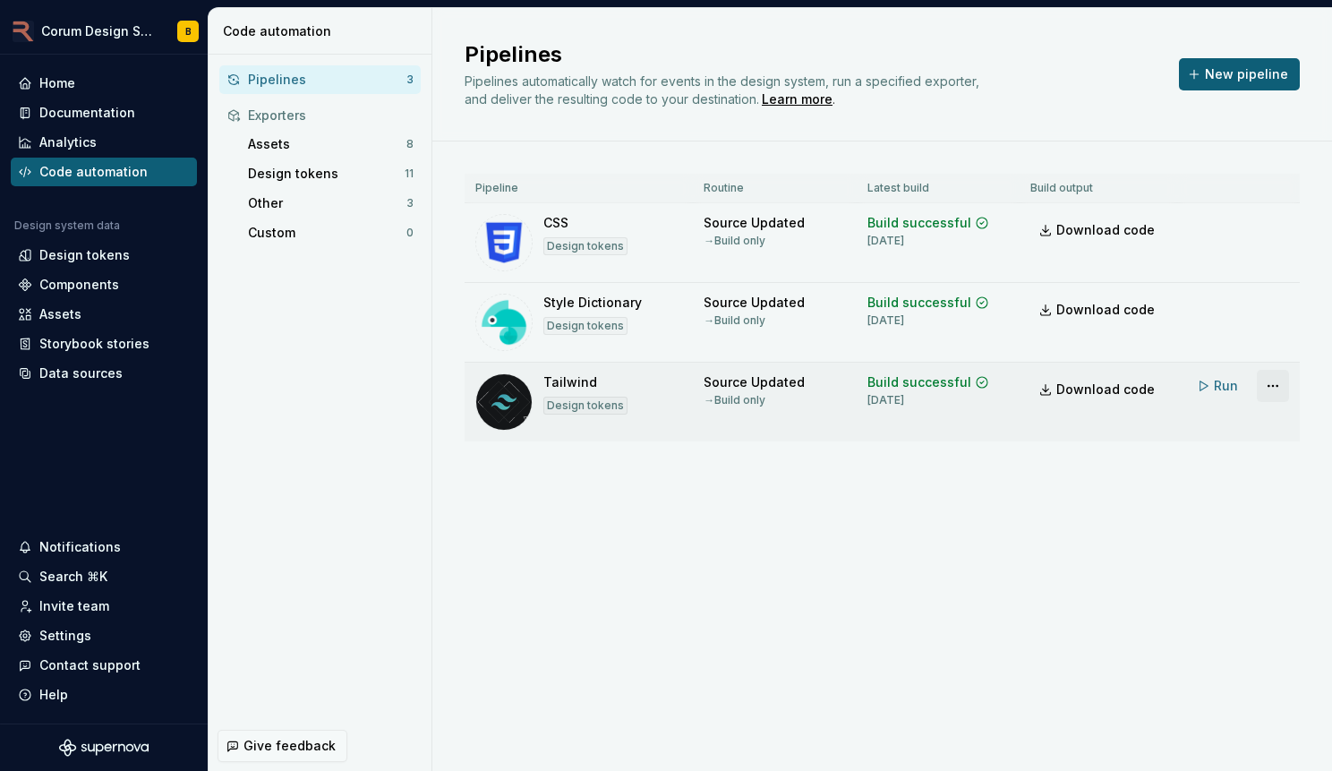
click at [1280, 386] on html "Corum Design System B Home Documentation Analytics Code automation Design syste…" at bounding box center [666, 385] width 1332 height 771
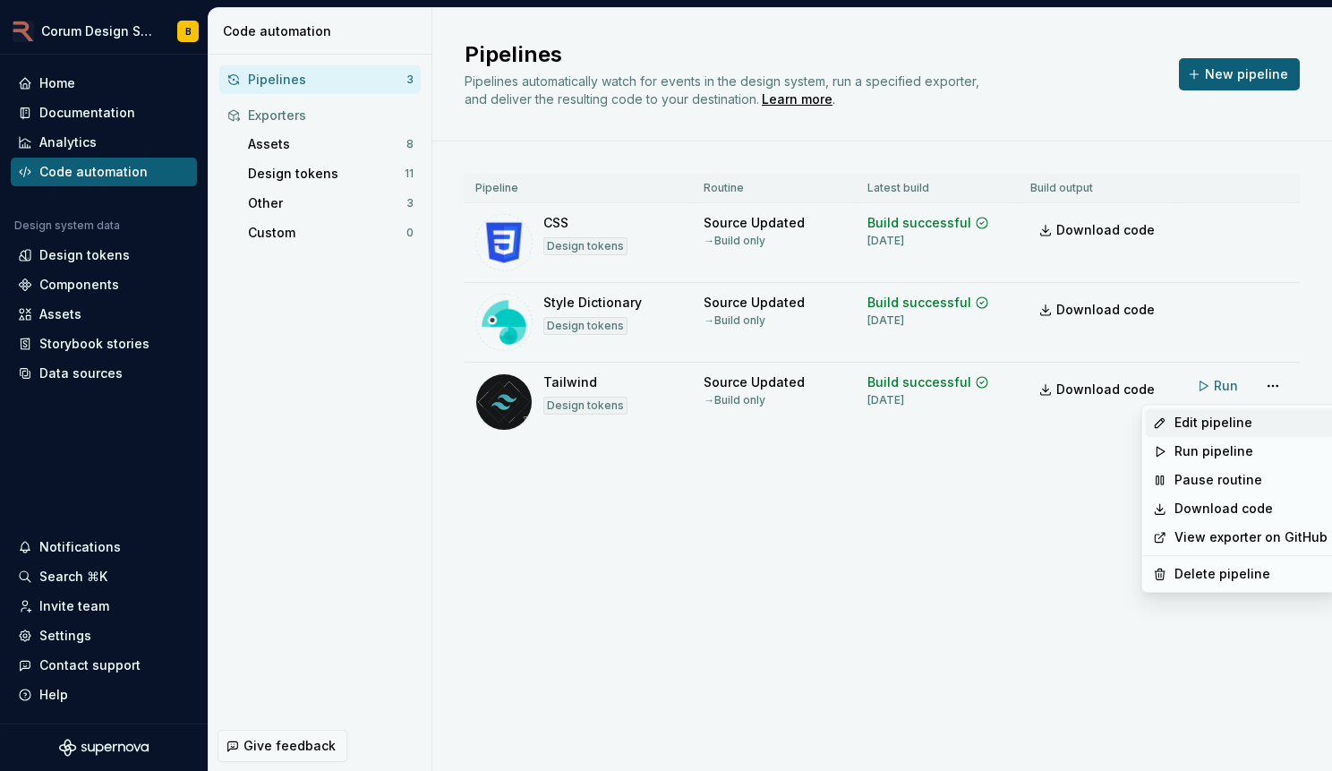
click at [1220, 418] on div "Edit pipeline" at bounding box center [1251, 423] width 153 height 18
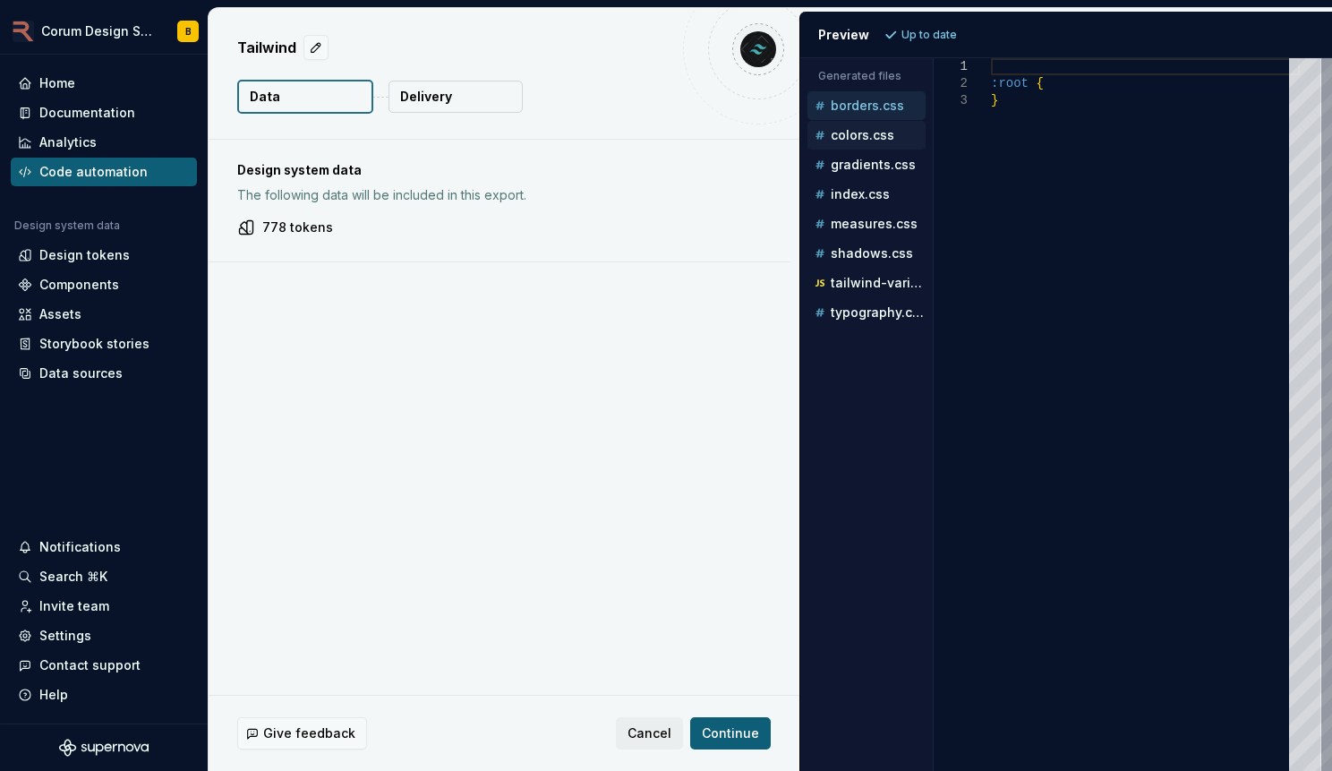
click at [865, 132] on p "colors.css" at bounding box center [863, 135] width 64 height 14
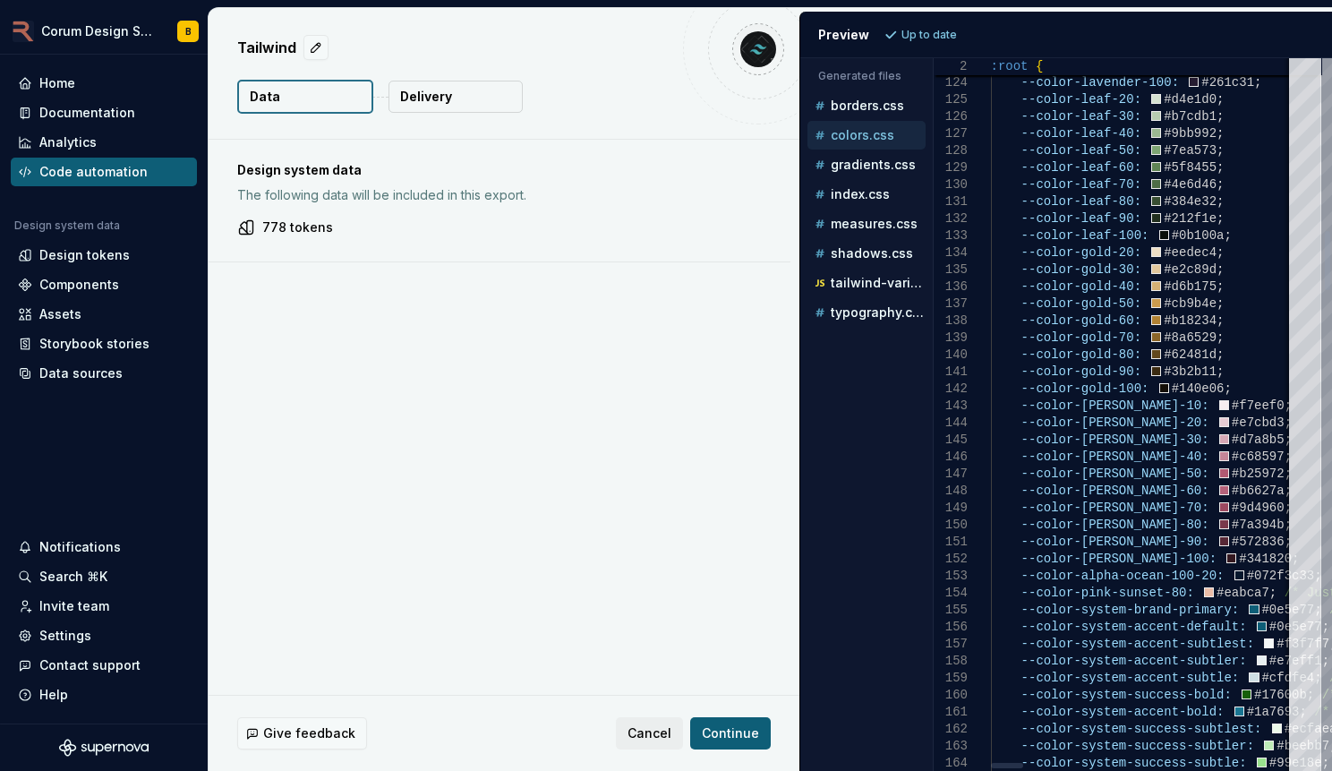
drag, startPoint x: 1233, startPoint y: 556, endPoint x: 958, endPoint y: 179, distance: 466.6
type textarea "**********"
drag, startPoint x: 958, startPoint y: 179, endPoint x: 1262, endPoint y: 469, distance: 419.9
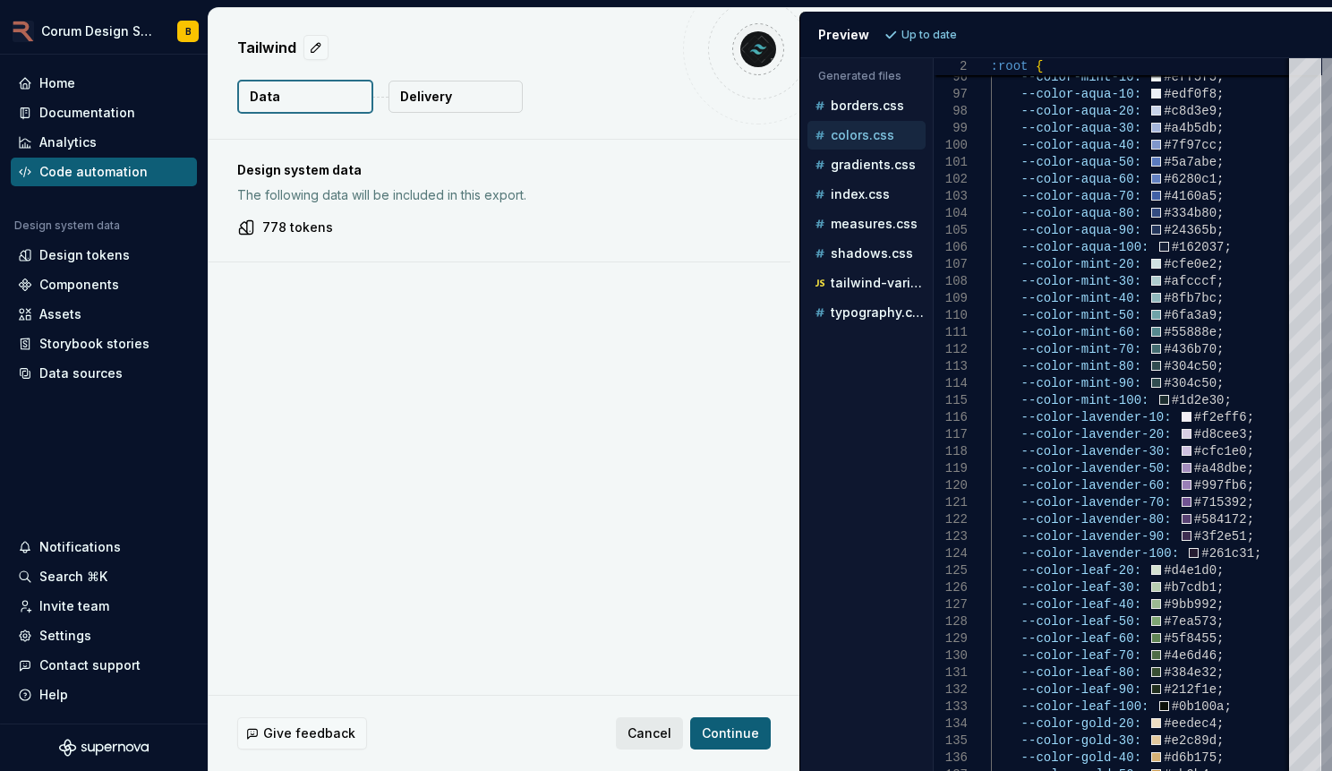
click at [645, 736] on span "Cancel" at bounding box center [650, 733] width 44 height 18
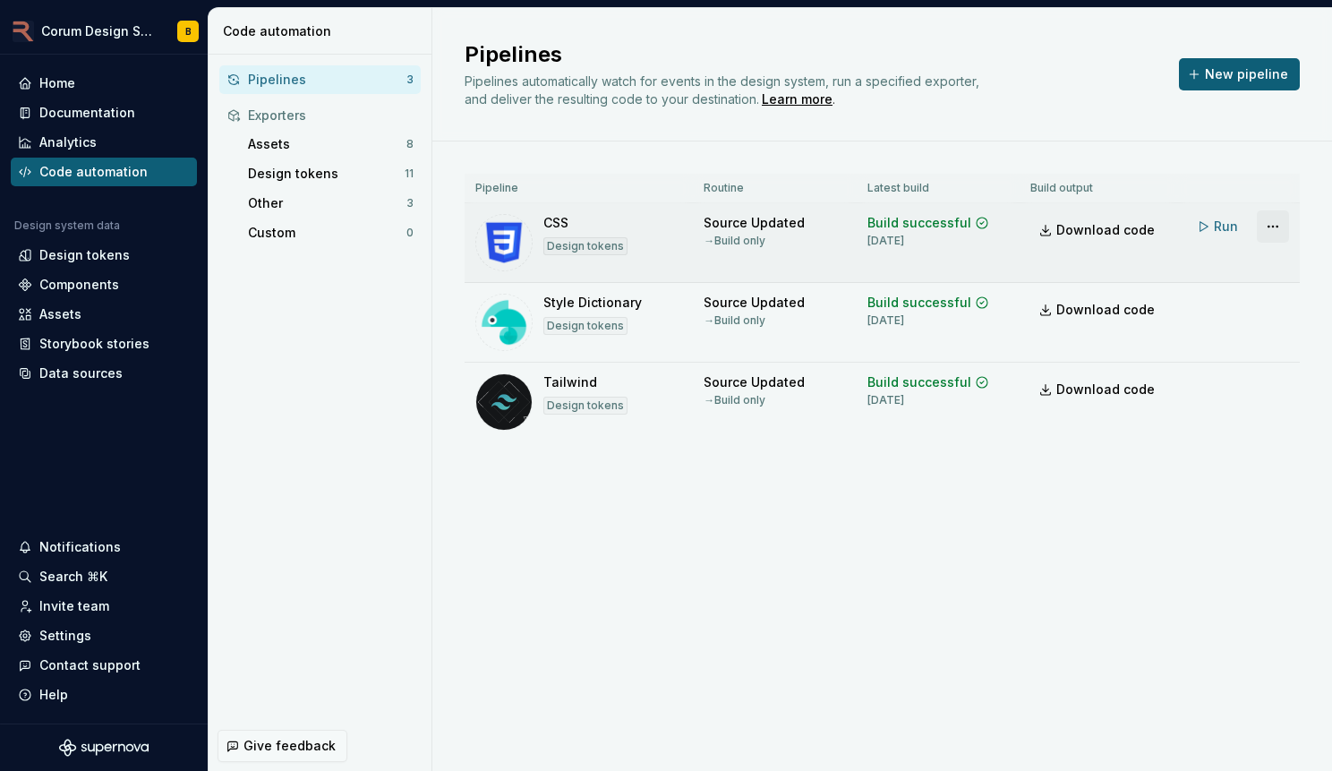
click at [1271, 225] on html "Corum Design System B Home Documentation Analytics Code automation Design syste…" at bounding box center [666, 385] width 1332 height 771
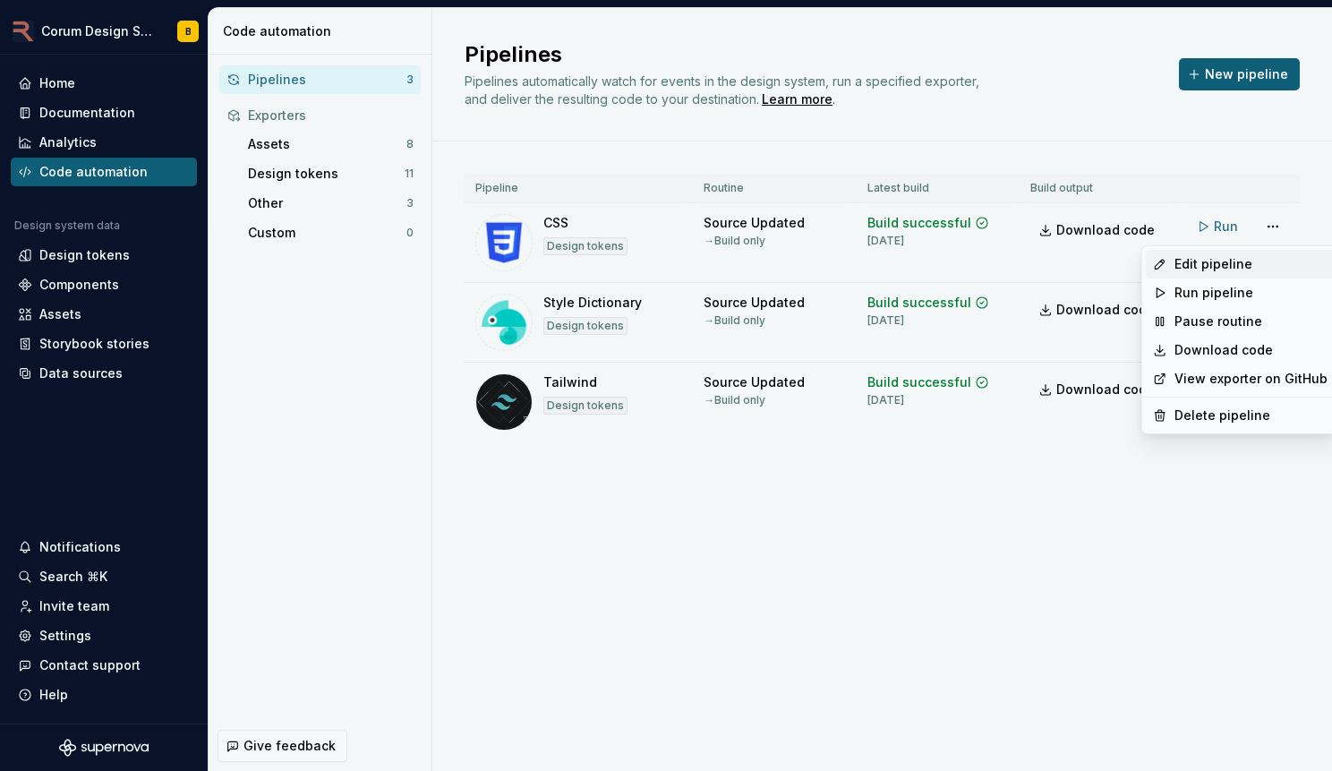
click at [1210, 265] on div "Edit pipeline" at bounding box center [1251, 264] width 153 height 18
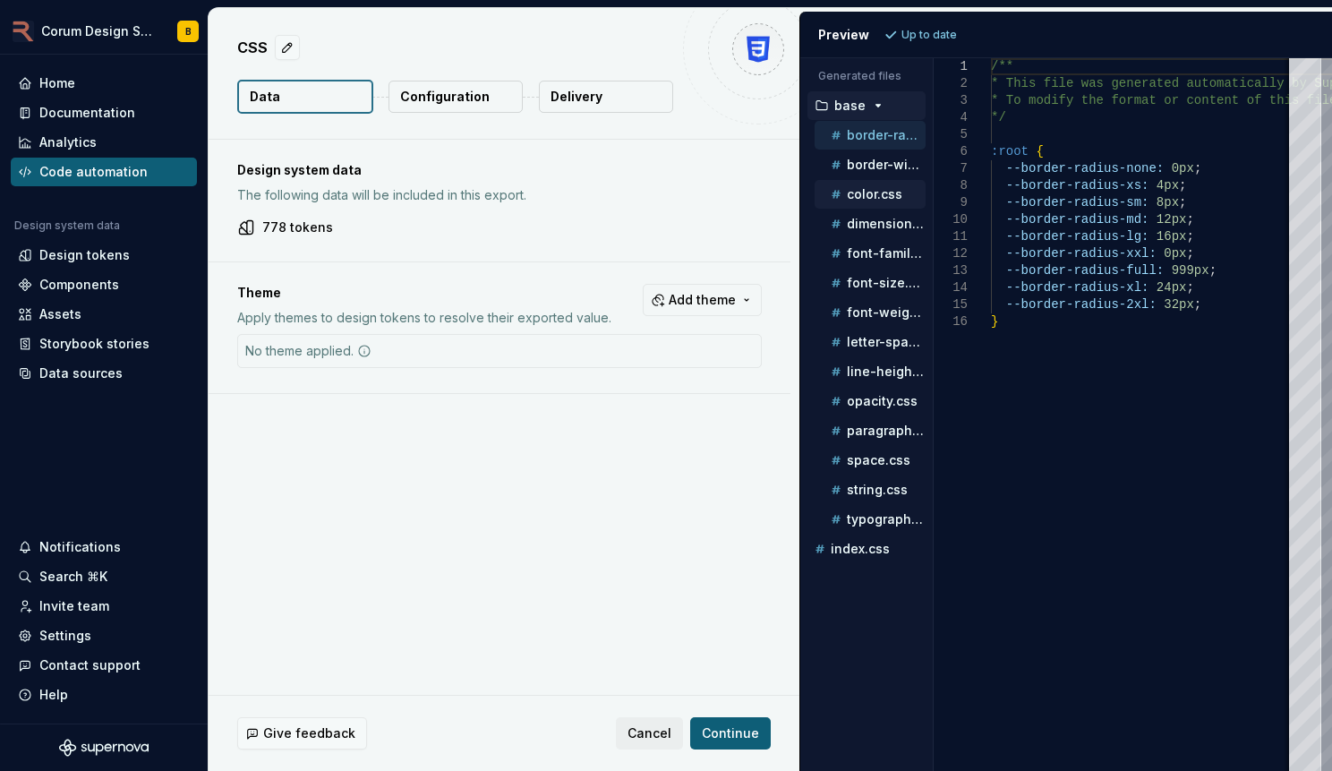
click at [860, 191] on p "color.css" at bounding box center [875, 194] width 56 height 14
type textarea "**********"
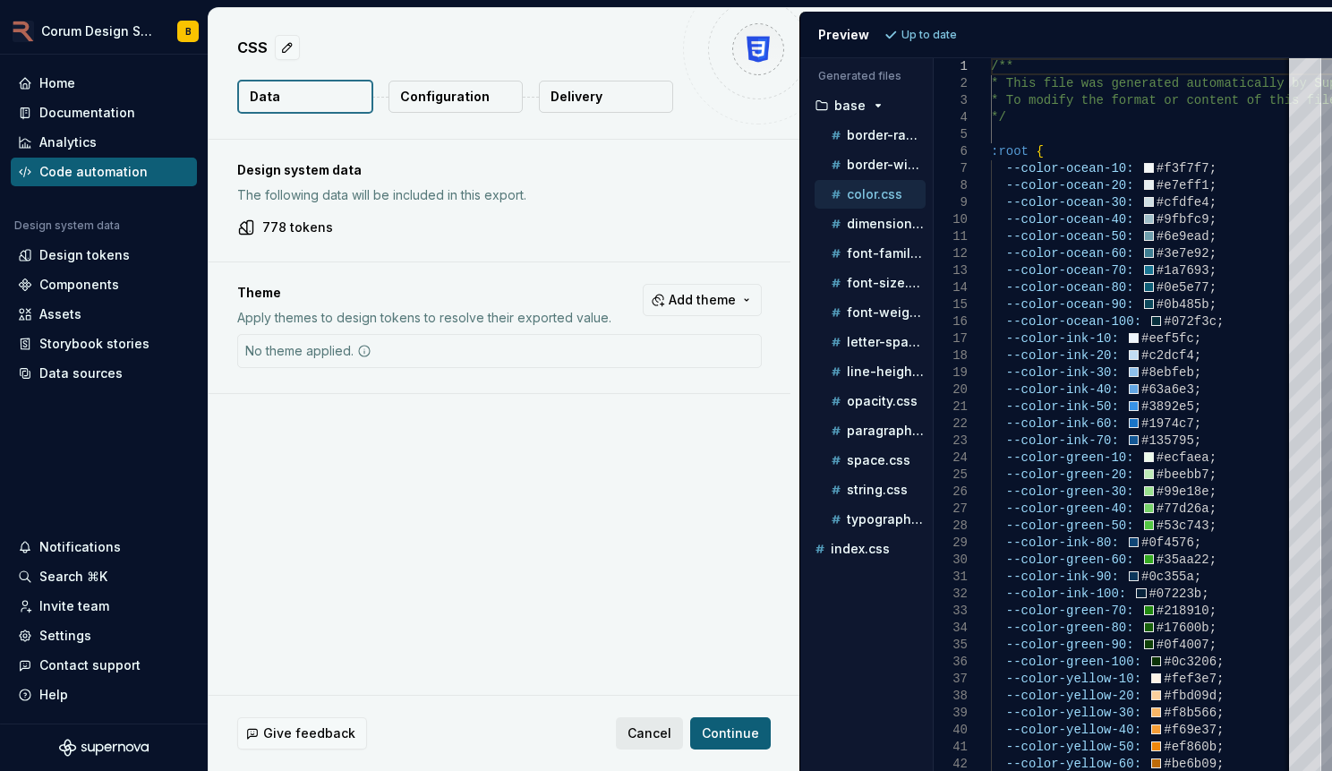
click at [643, 726] on span "Cancel" at bounding box center [650, 733] width 44 height 18
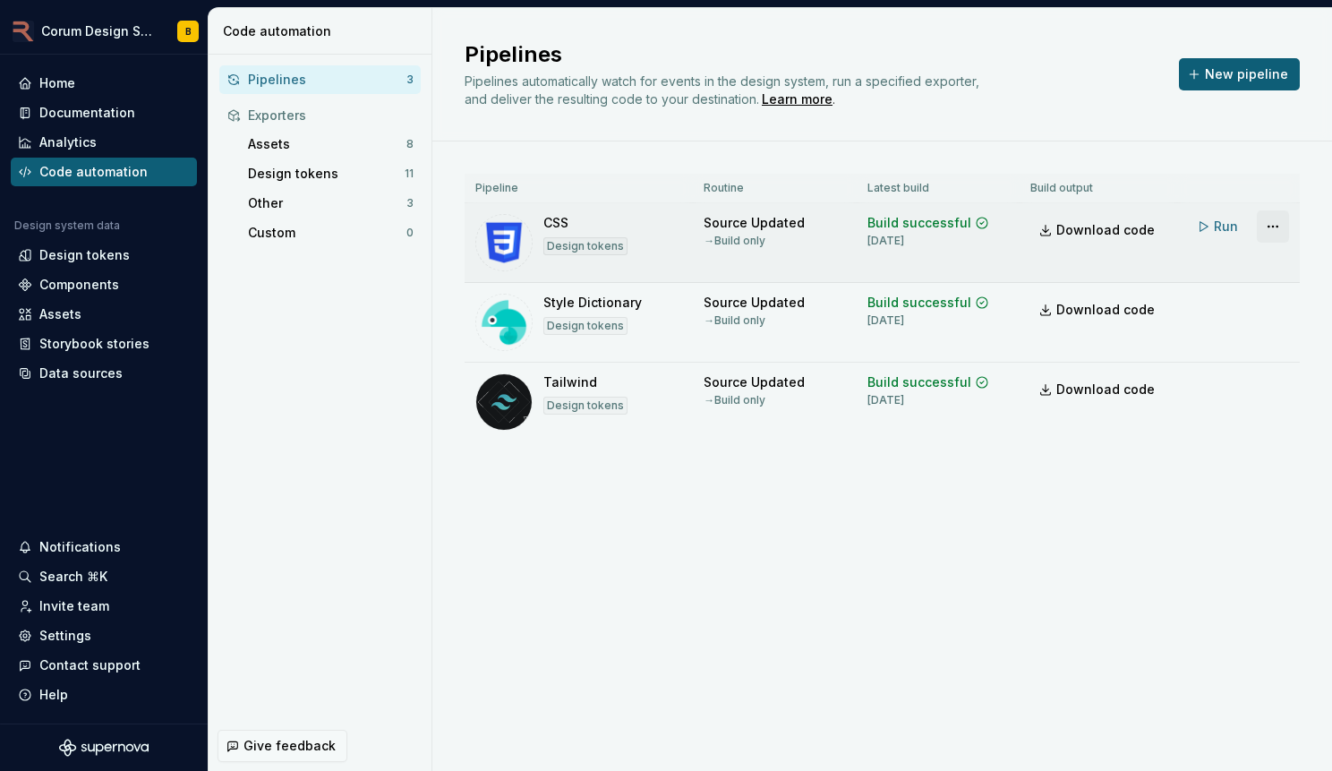
click at [1265, 229] on html "Corum Design System B Home Documentation Analytics Code automation Design syste…" at bounding box center [666, 385] width 1332 height 771
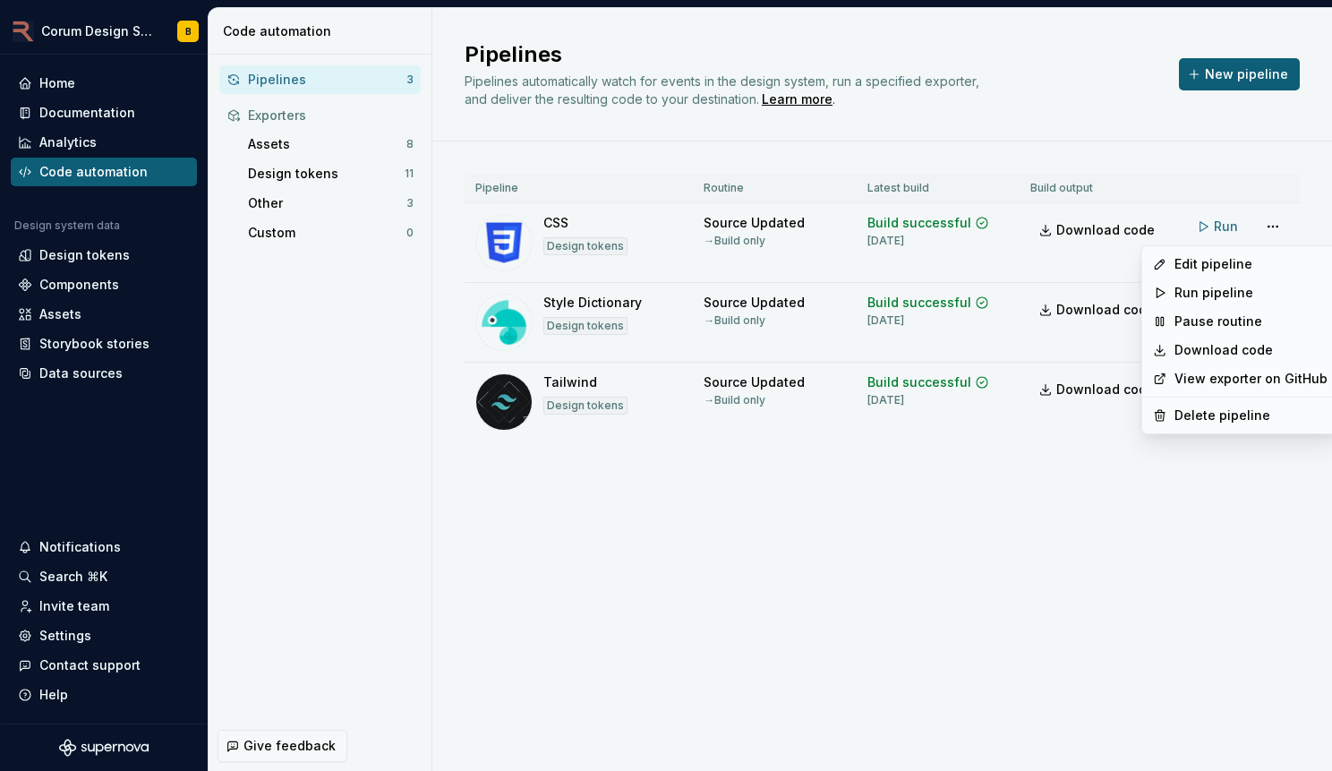
click at [1030, 542] on html "Corum Design System B Home Documentation Analytics Code automation Design syste…" at bounding box center [666, 385] width 1332 height 771
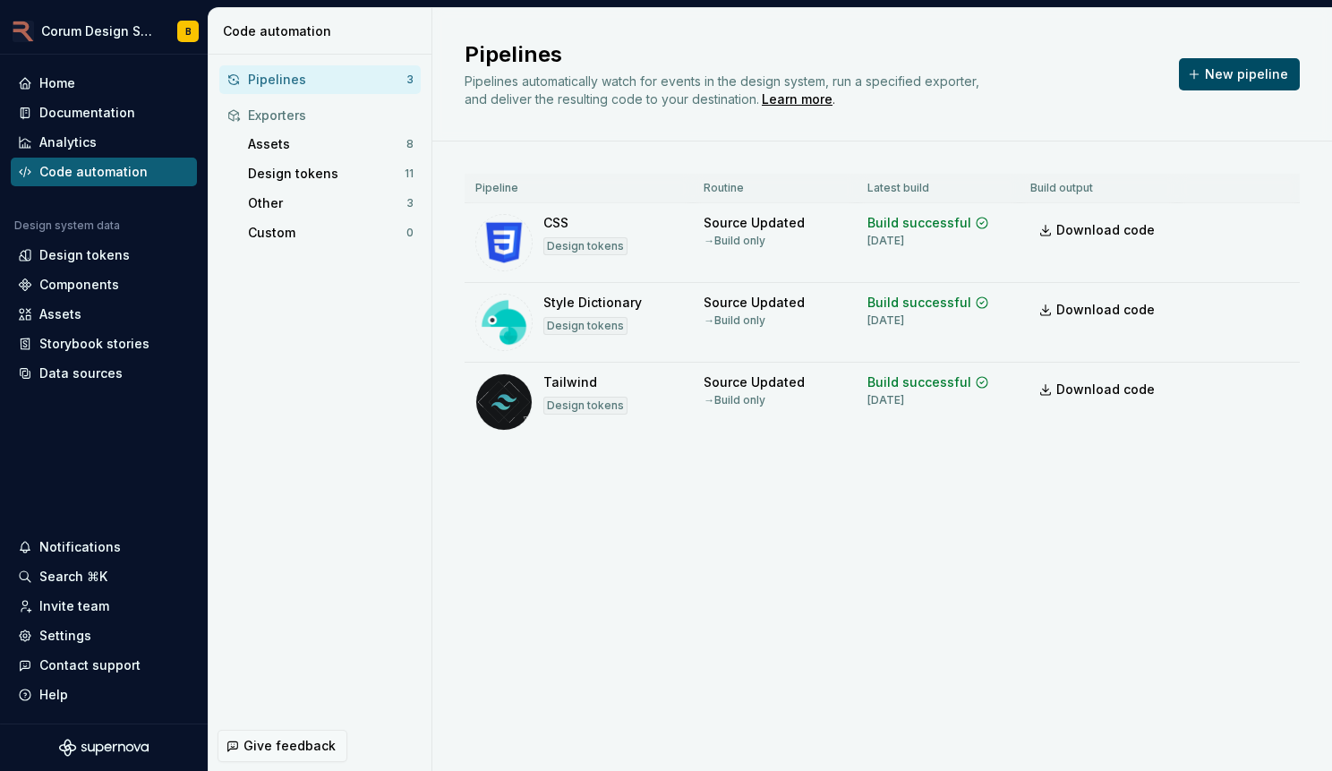
click at [1251, 76] on span "New pipeline" at bounding box center [1246, 74] width 83 height 18
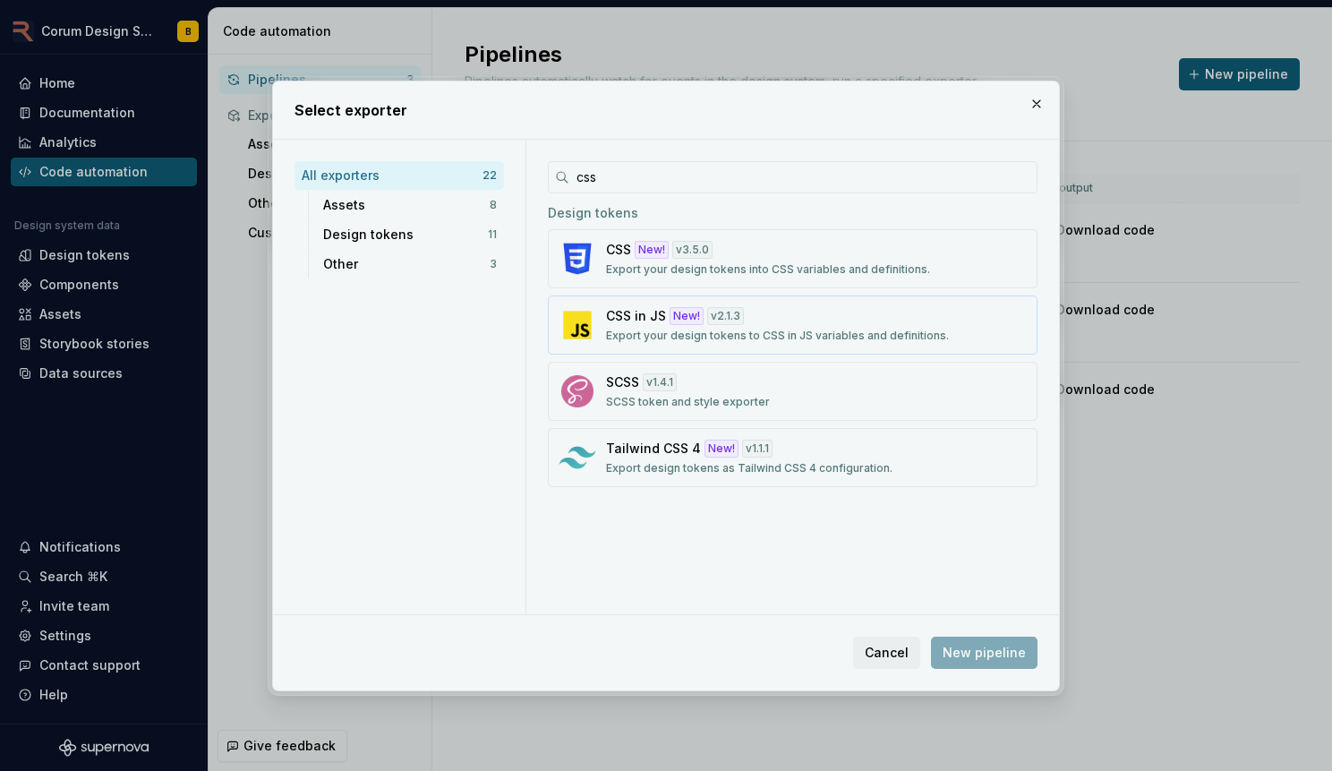
type input "css"
click at [824, 324] on div "CSS in JS New! v 2.1.3 Export your design tokens to CSS in JS variables and def…" at bounding box center [787, 325] width 363 height 36
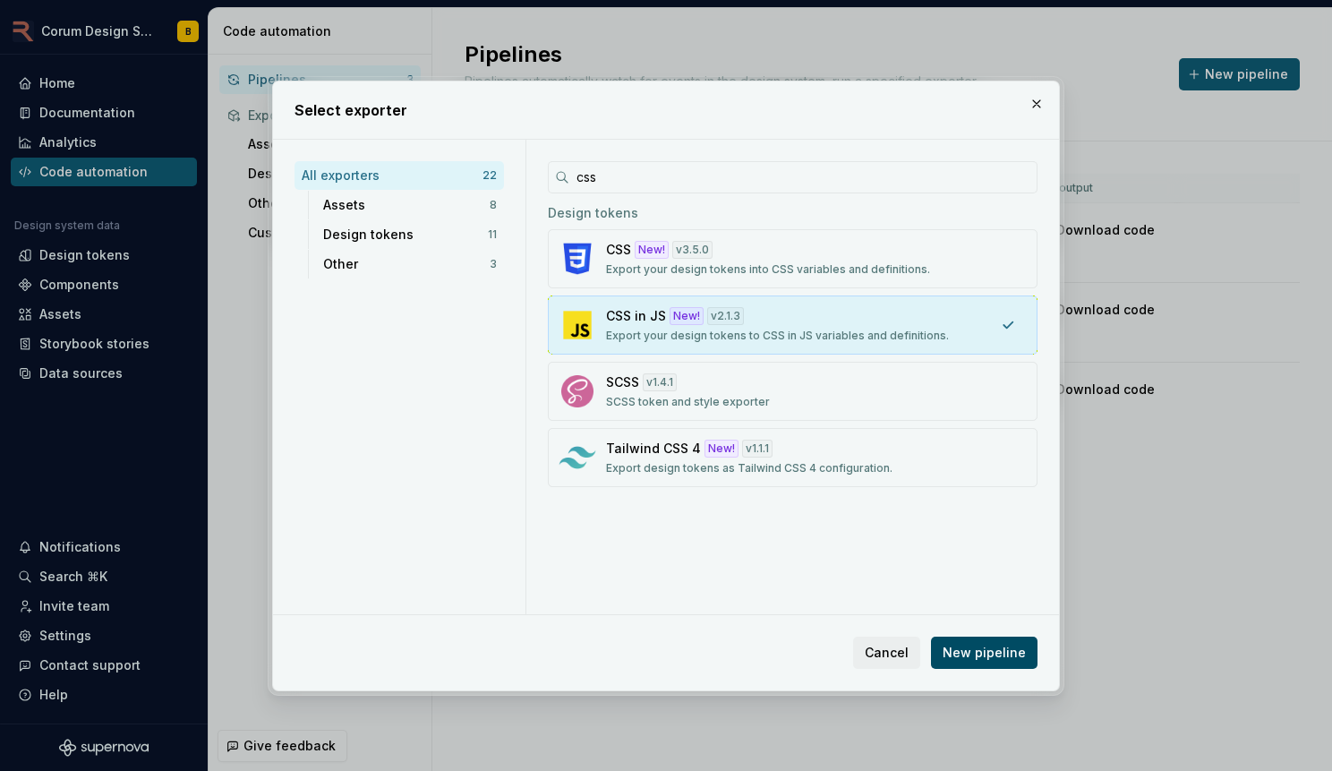
click at [978, 646] on span "New pipeline" at bounding box center [984, 653] width 83 height 18
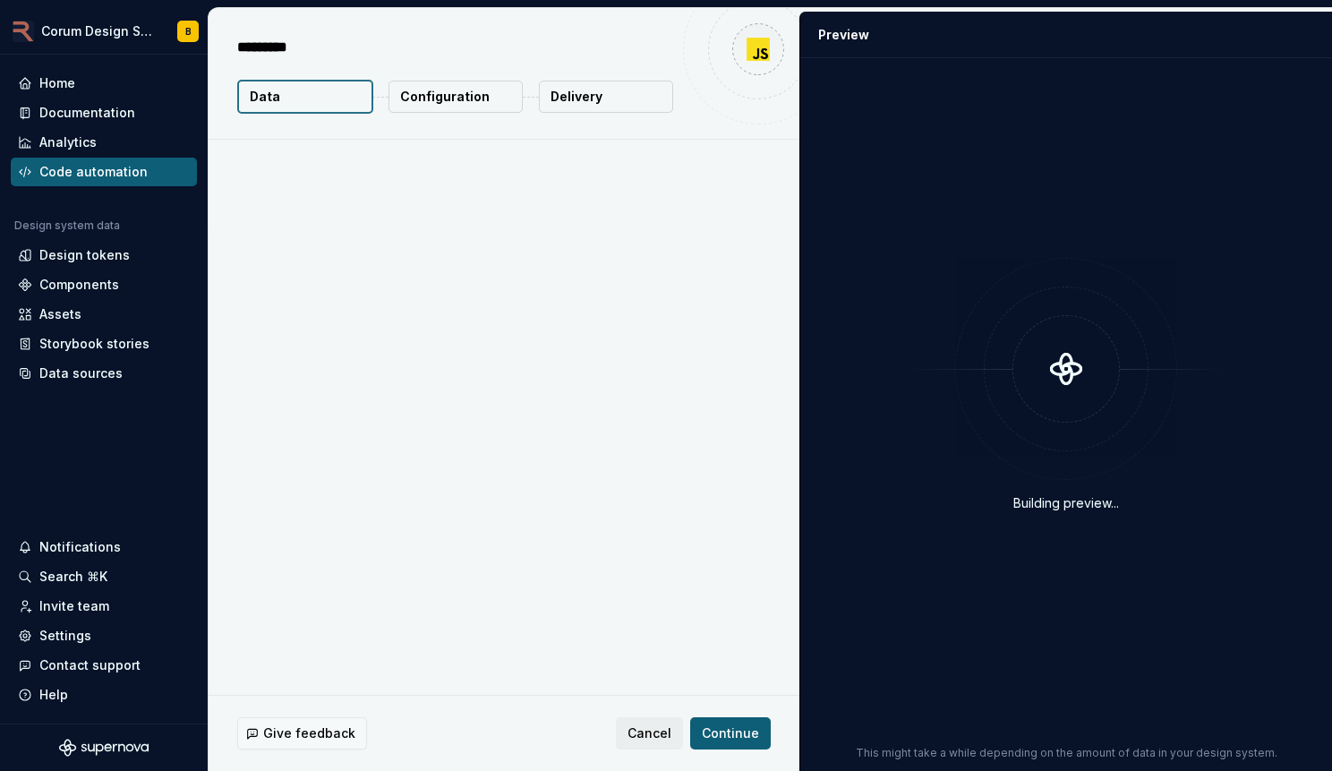
type textarea "*"
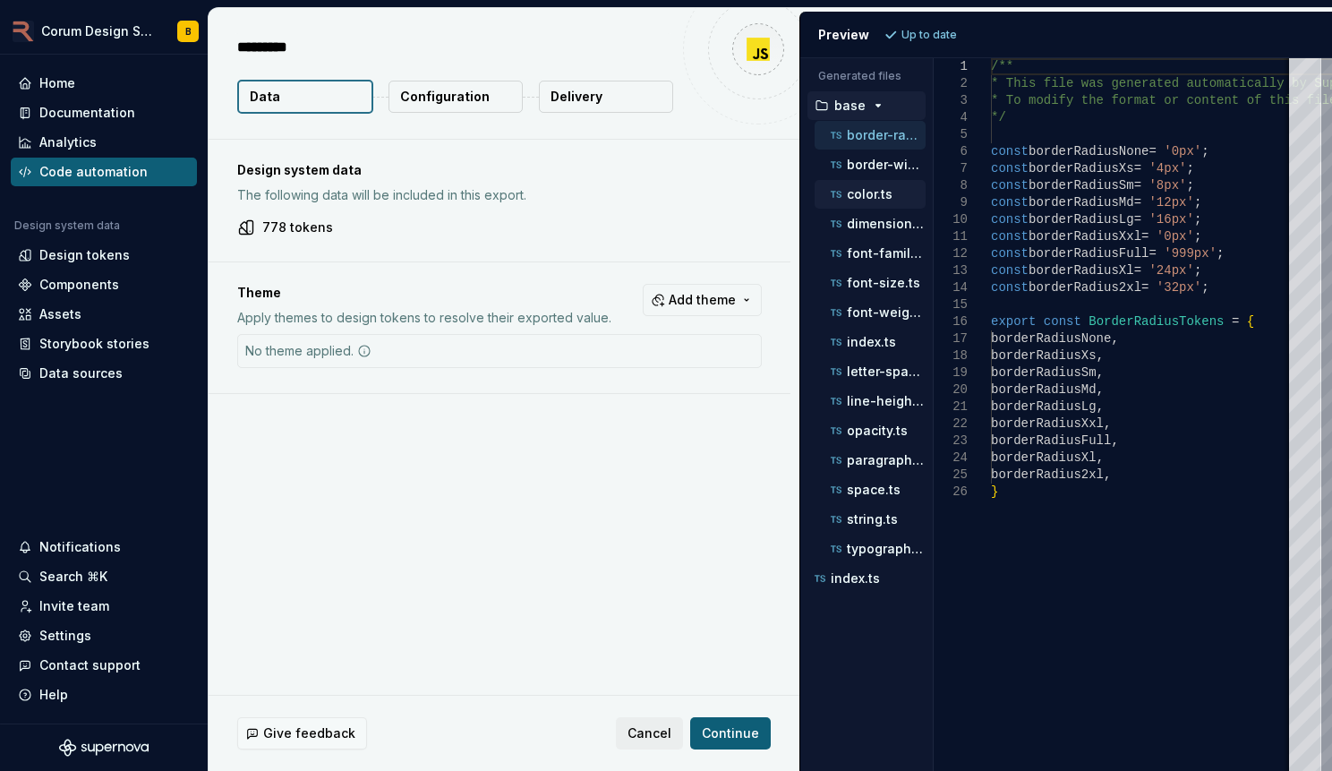
click at [875, 192] on p "color.ts" at bounding box center [870, 194] width 46 height 14
type textarea "**********"
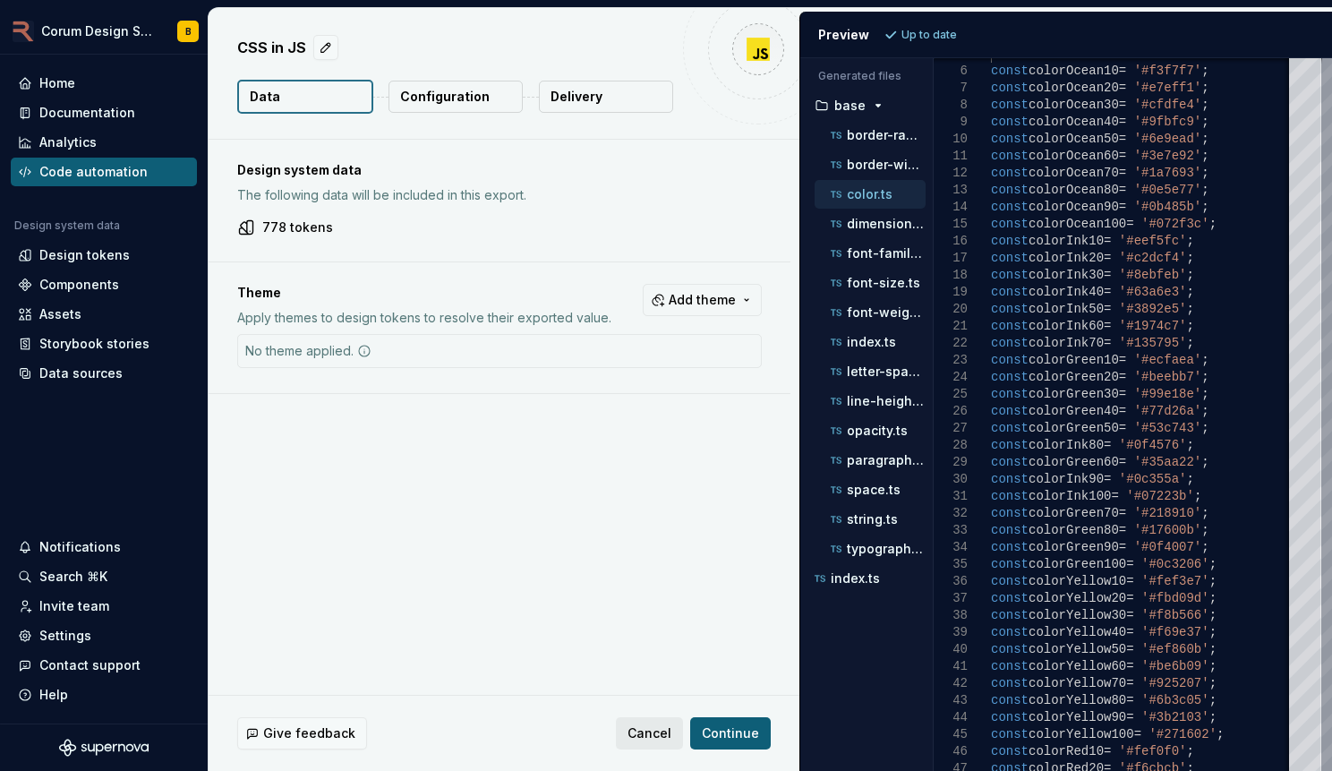
click at [653, 738] on span "Cancel" at bounding box center [650, 733] width 44 height 18
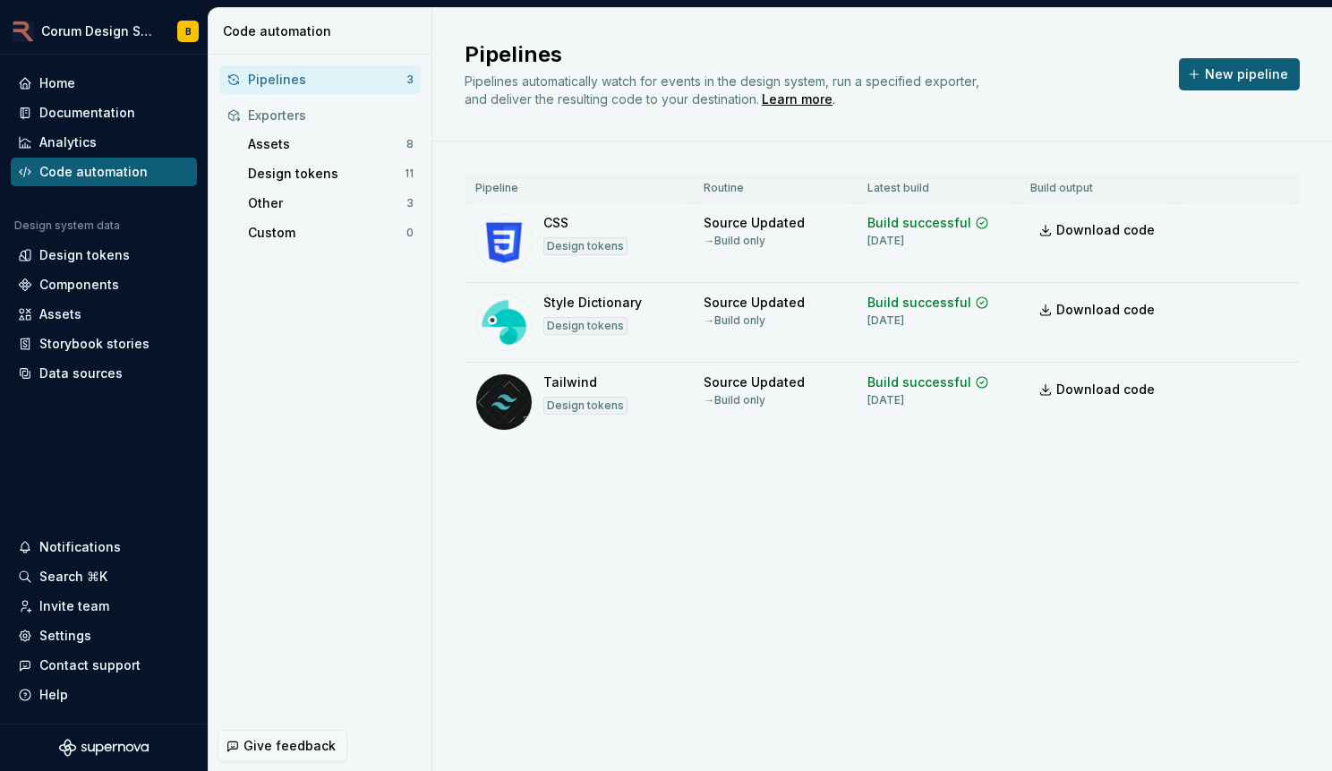
click at [1238, 56] on div "Pipelines Pipelines automatically watch for events in the design system, run a …" at bounding box center [882, 74] width 835 height 68
click at [1237, 74] on span "New pipeline" at bounding box center [1246, 74] width 83 height 18
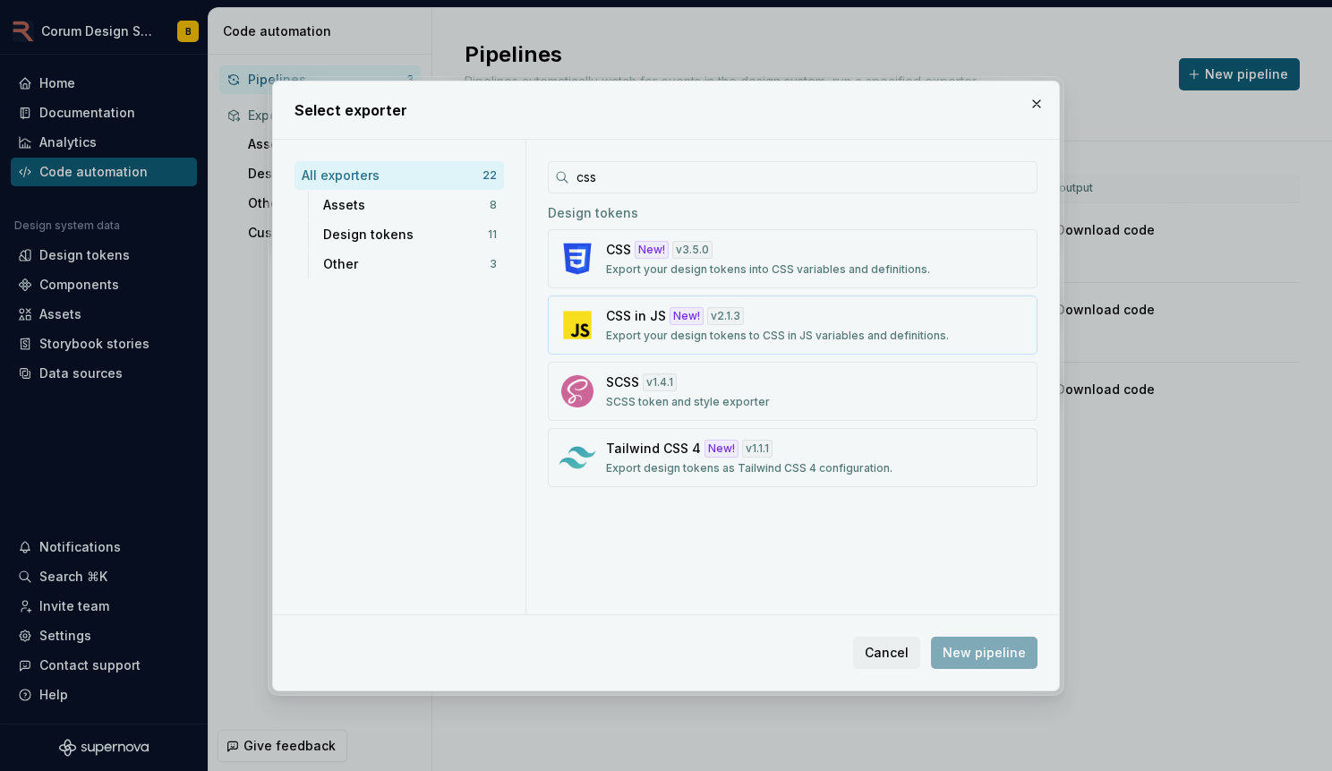
type input "css"
click at [857, 307] on div "CSS in JS New! v 2.1.3 Export your design tokens to CSS in JS variables and def…" at bounding box center [787, 325] width 363 height 36
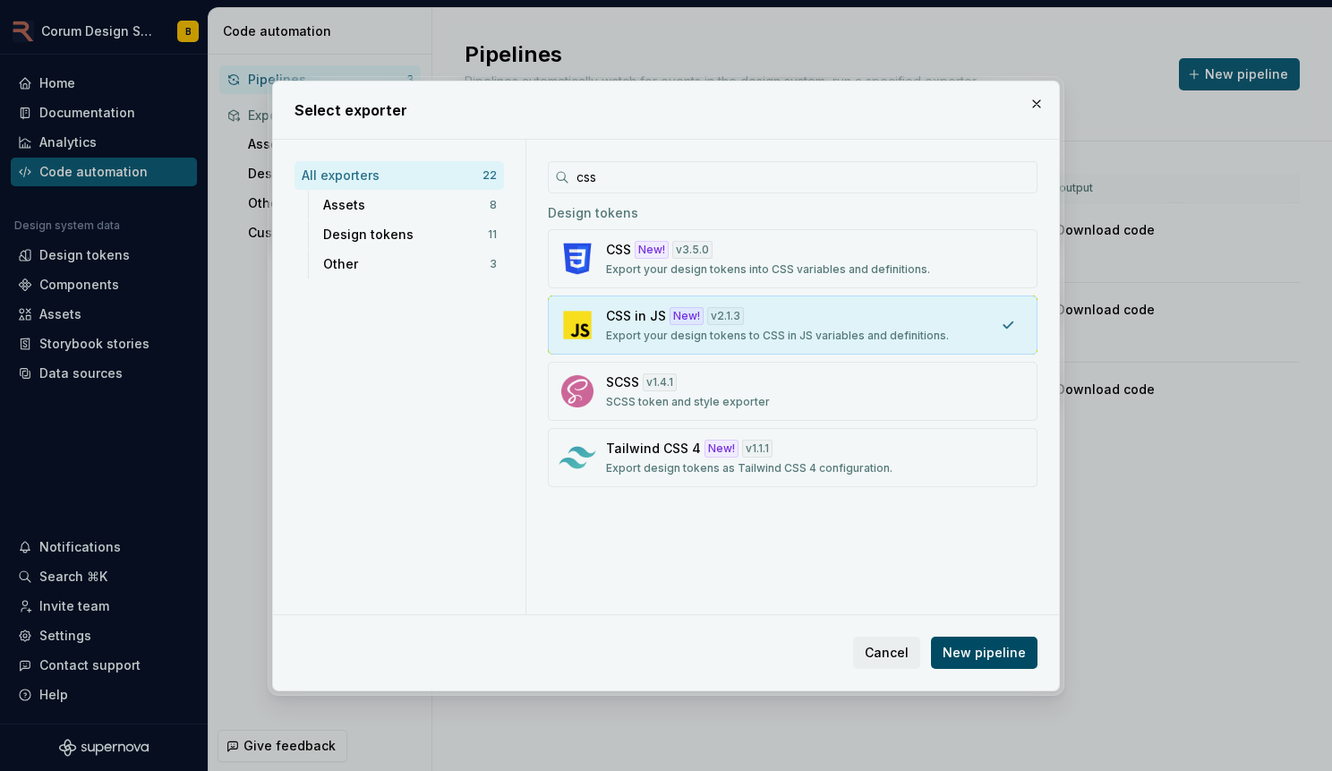
click at [980, 656] on span "New pipeline" at bounding box center [984, 653] width 83 height 18
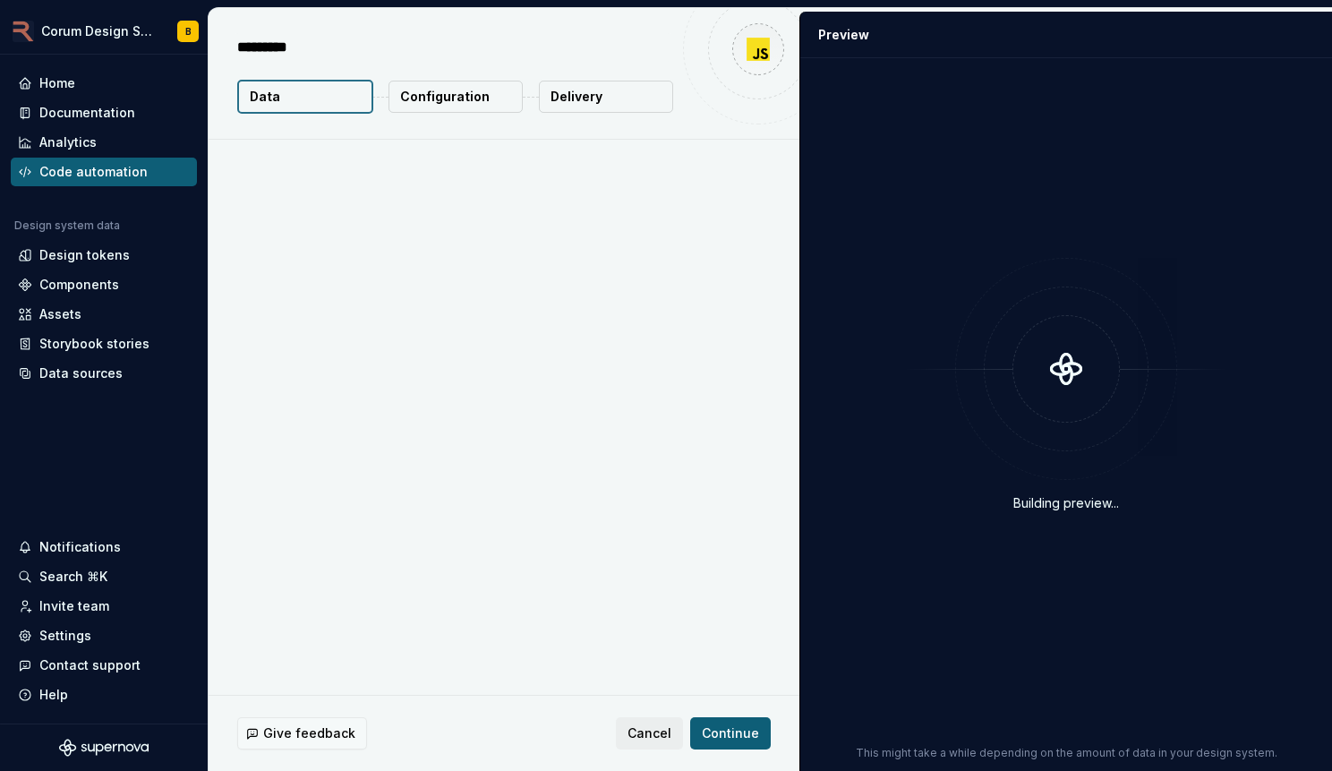
type textarea "*"
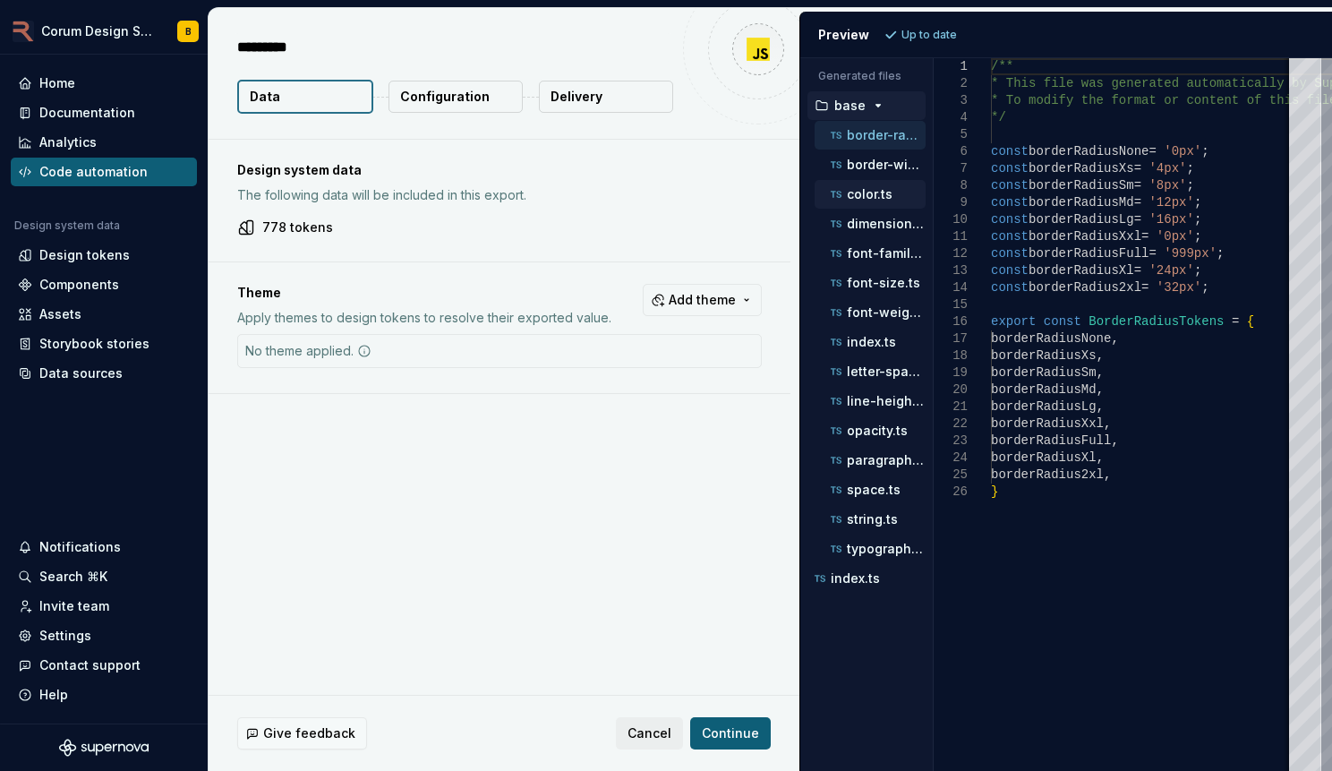
click at [876, 187] on p "color.ts" at bounding box center [870, 194] width 46 height 14
type textarea "**********"
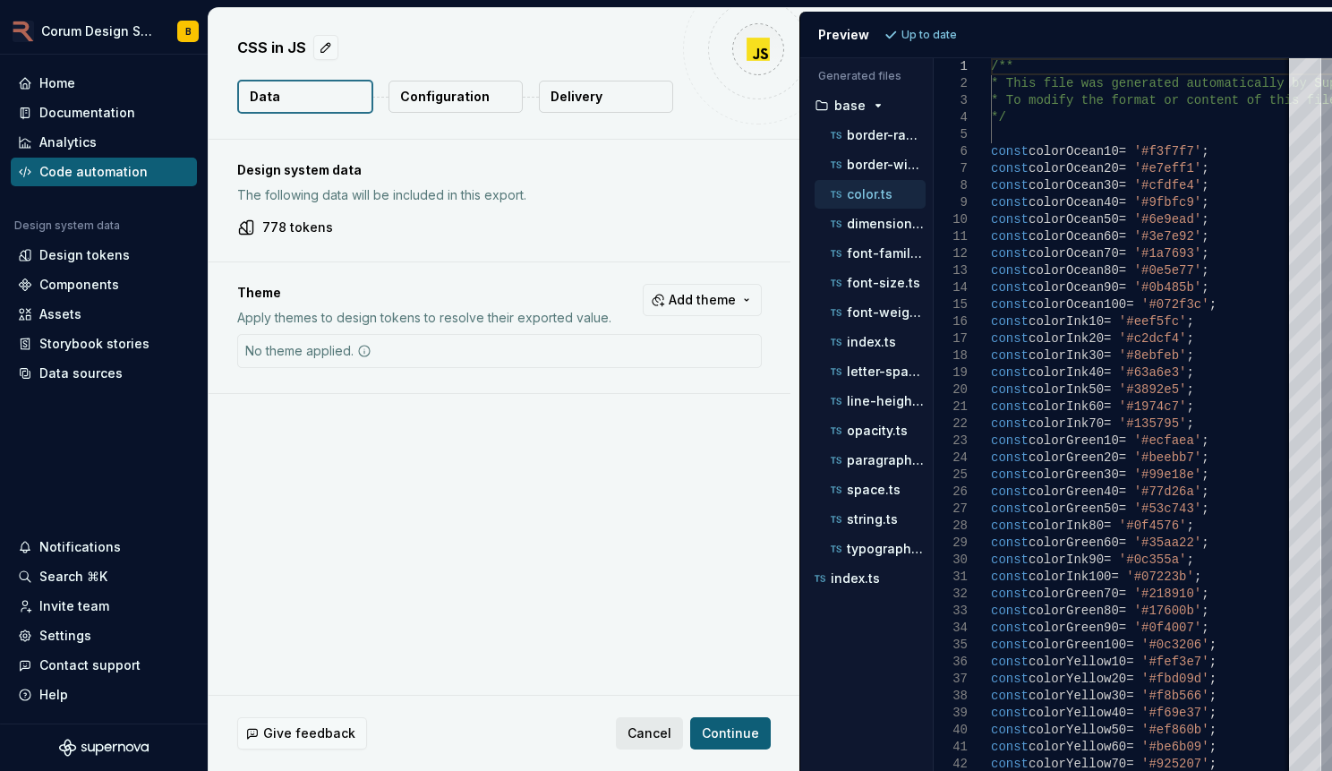
click at [648, 737] on span "Cancel" at bounding box center [650, 733] width 44 height 18
